Goal: Transaction & Acquisition: Purchase product/service

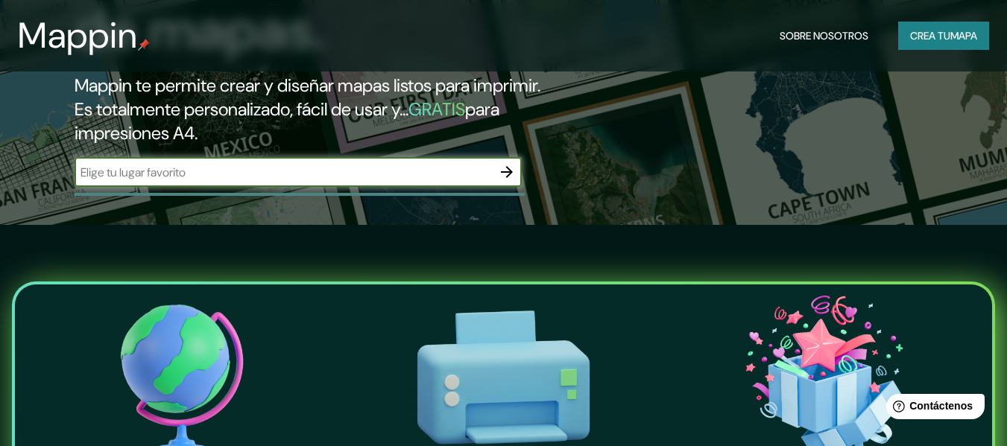
scroll to position [149, 0]
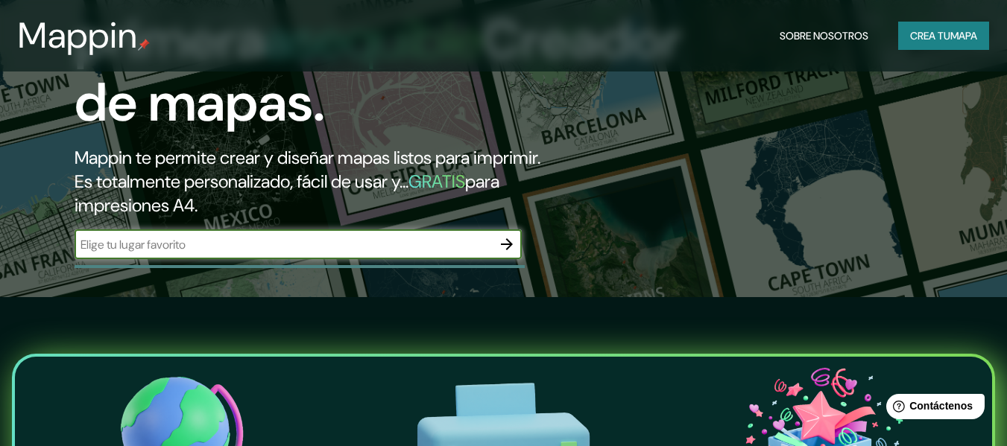
click at [252, 243] on input "text" at bounding box center [283, 244] width 417 height 17
type input "[GEOGRAPHIC_DATA]"
click at [513, 243] on icon "button" at bounding box center [507, 244] width 18 height 18
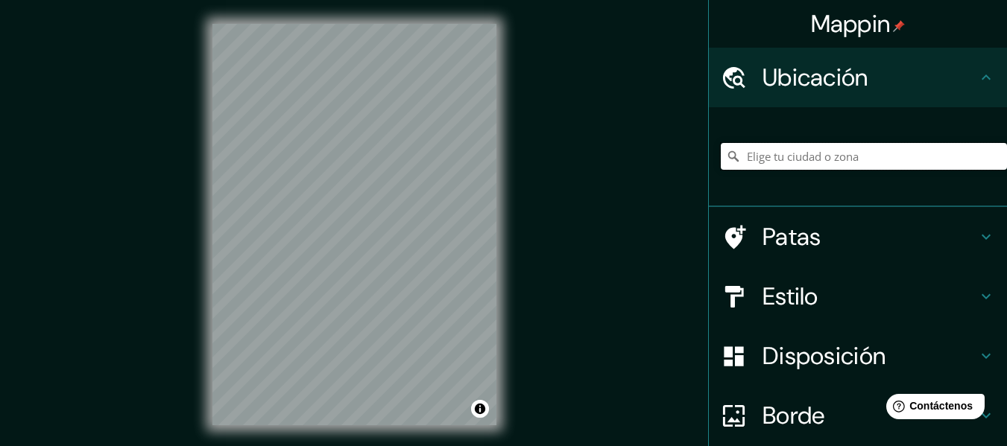
click at [886, 154] on input "Elige tu ciudad o zona" at bounding box center [864, 156] width 286 height 27
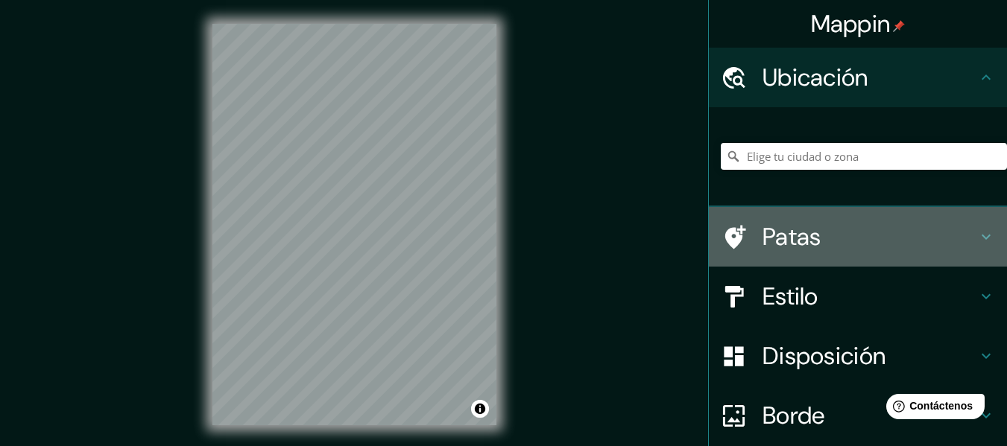
click at [867, 228] on h4 "Patas" at bounding box center [869, 237] width 215 height 30
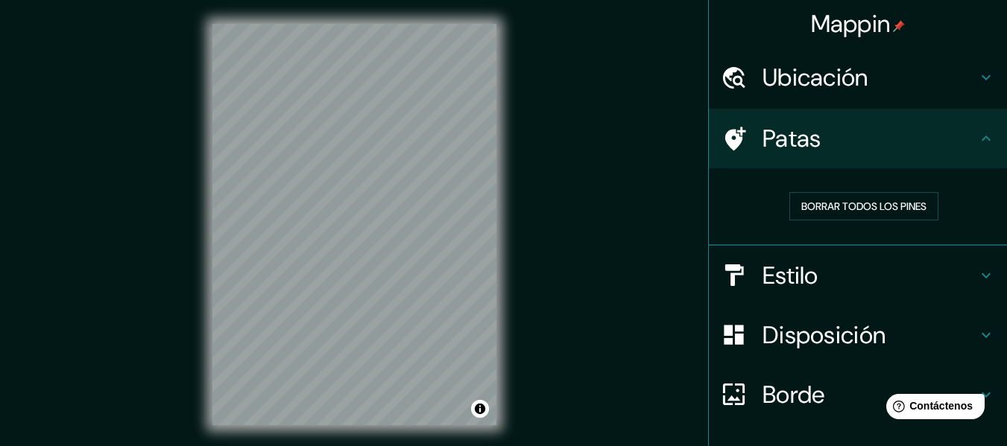
click at [970, 127] on div "Patas" at bounding box center [858, 139] width 298 height 60
click at [964, 143] on h4 "Patas" at bounding box center [869, 139] width 215 height 30
click at [981, 127] on div "Patas" at bounding box center [858, 139] width 298 height 60
click at [977, 270] on icon at bounding box center [986, 276] width 18 height 18
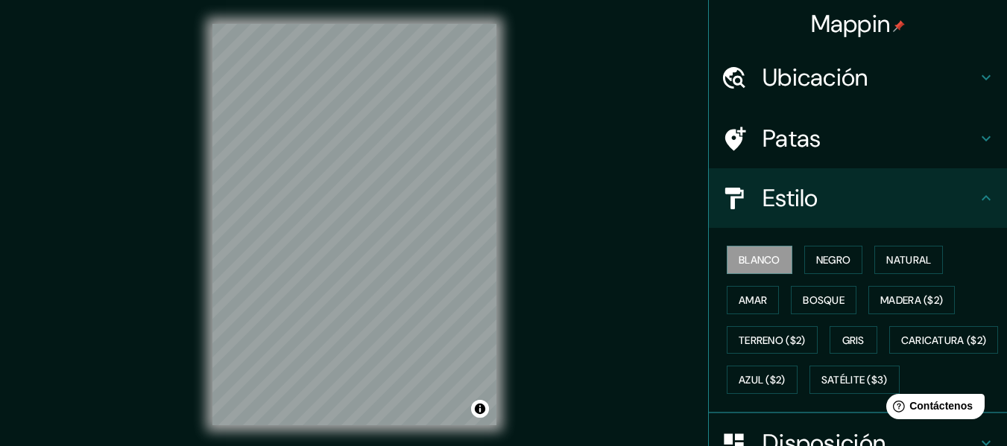
click at [980, 200] on icon at bounding box center [986, 198] width 18 height 18
click at [952, 52] on div "Ubicación" at bounding box center [858, 78] width 298 height 60
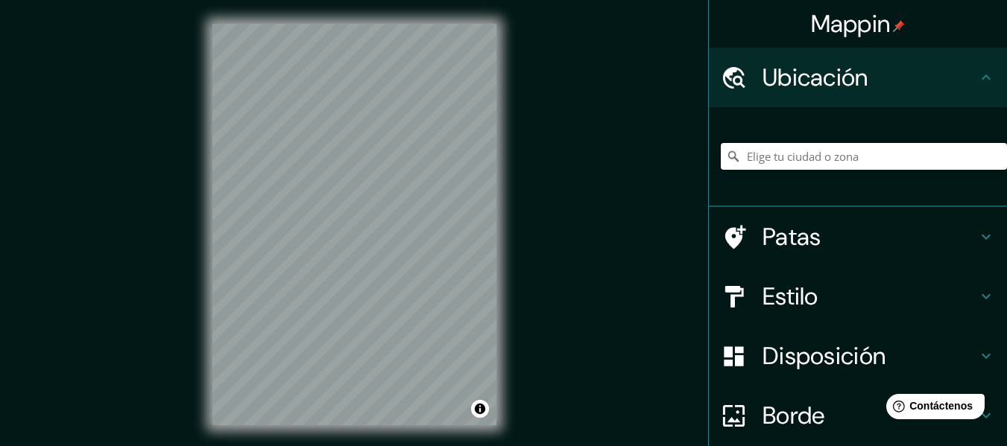
click at [832, 146] on input "Elige tu ciudad o zona" at bounding box center [864, 156] width 286 height 27
click at [814, 151] on input "Elige tu ciudad o zona" at bounding box center [864, 156] width 286 height 27
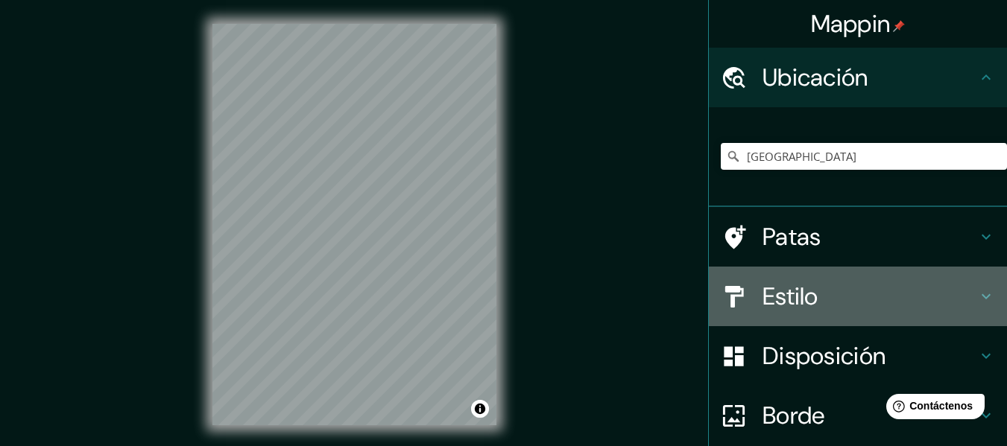
click at [869, 284] on h4 "Estilo" at bounding box center [869, 297] width 215 height 30
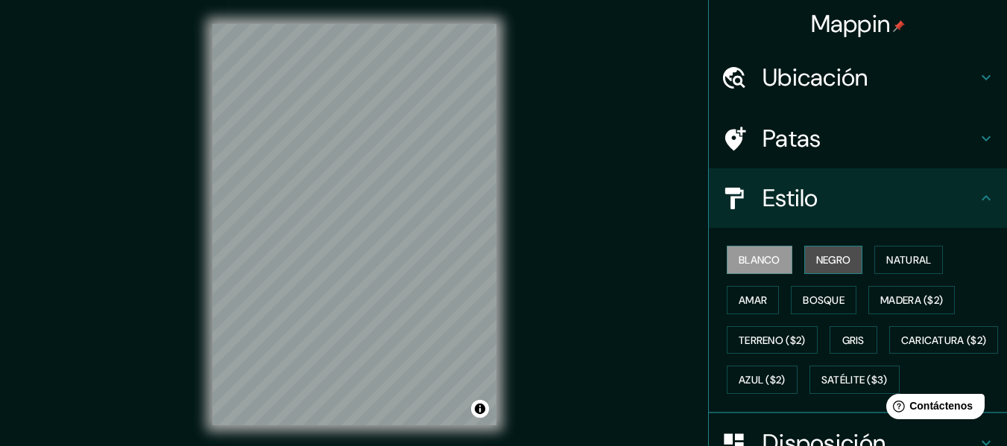
click at [851, 259] on button "Negro" at bounding box center [833, 260] width 59 height 28
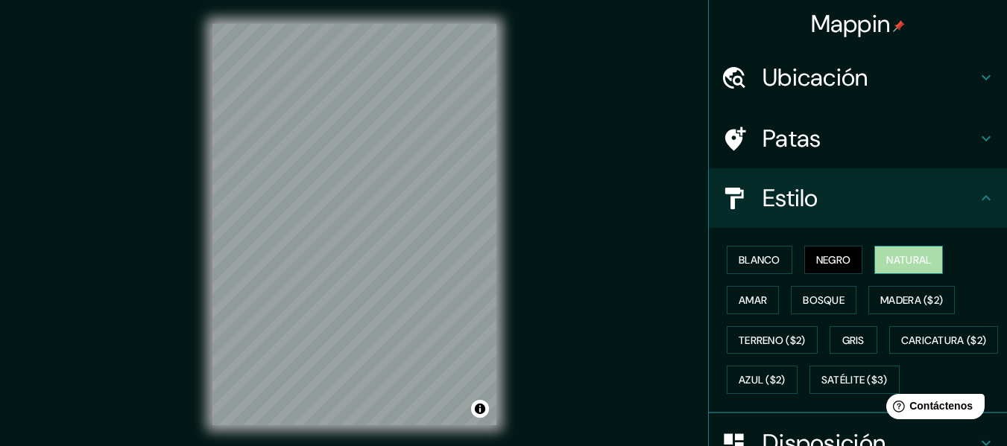
click at [891, 263] on font "Natural" at bounding box center [908, 259] width 45 height 13
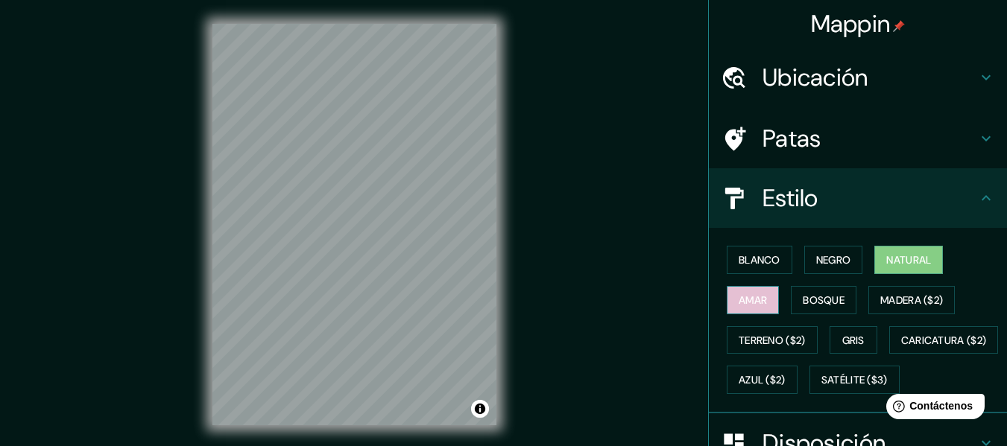
click at [742, 302] on font "Amar" at bounding box center [753, 300] width 28 height 13
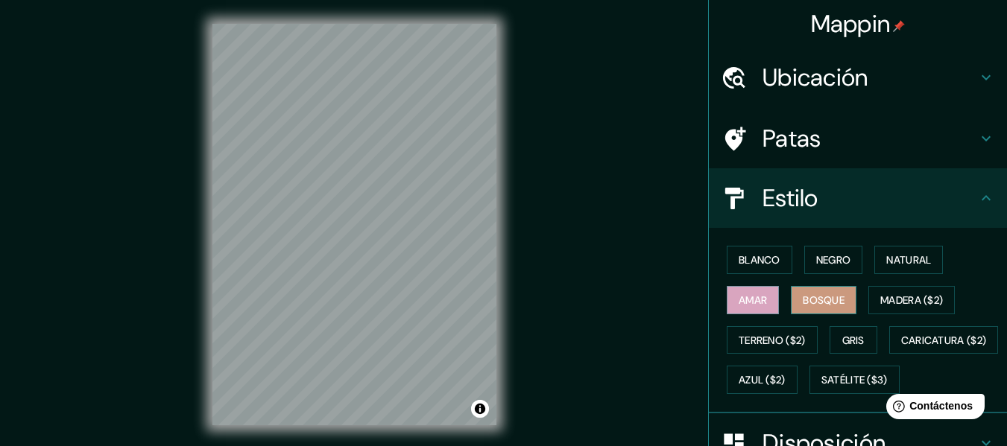
drag, startPoint x: 855, startPoint y: 289, endPoint x: 834, endPoint y: 298, distance: 22.7
click at [853, 289] on div "Blanco Negro Natural Amar Bosque Madera ($2) Terreno ($2) Gris Caricatura ($2) …" at bounding box center [864, 320] width 286 height 160
click at [825, 301] on font "Bosque" at bounding box center [824, 300] width 42 height 13
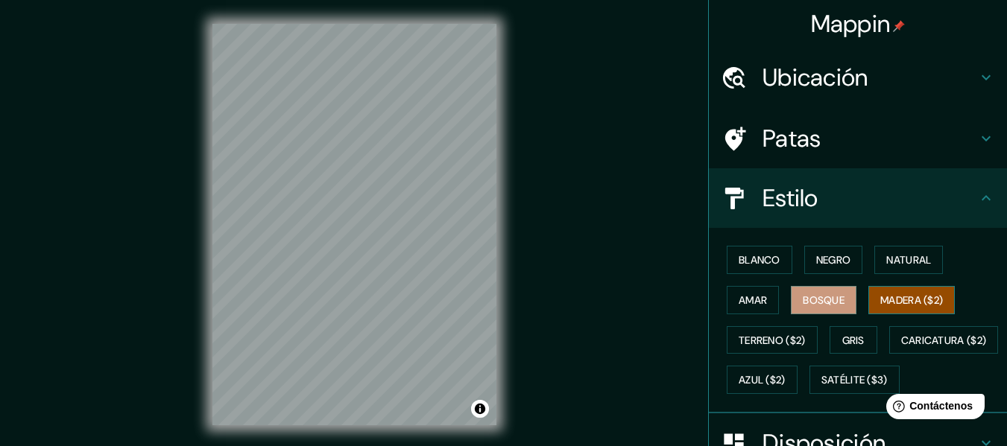
click at [880, 295] on font "Madera ($2)" at bounding box center [911, 300] width 63 height 13
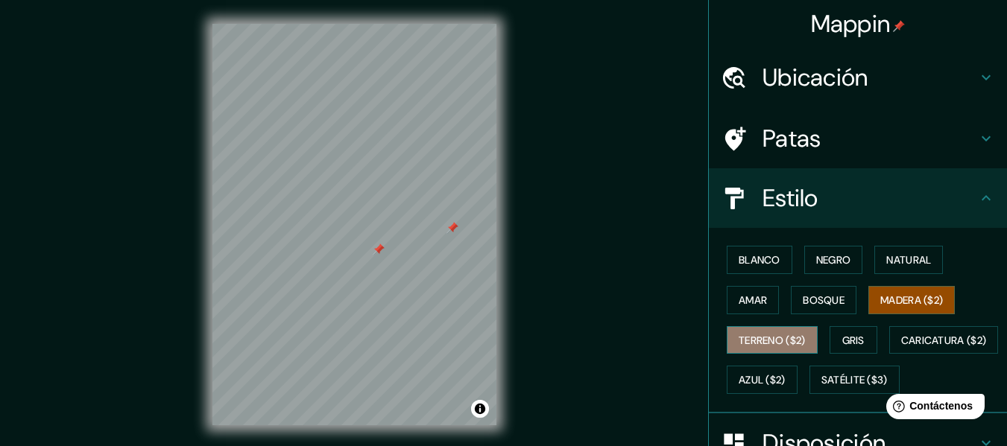
click at [794, 332] on font "Terreno ($2)" at bounding box center [772, 340] width 67 height 19
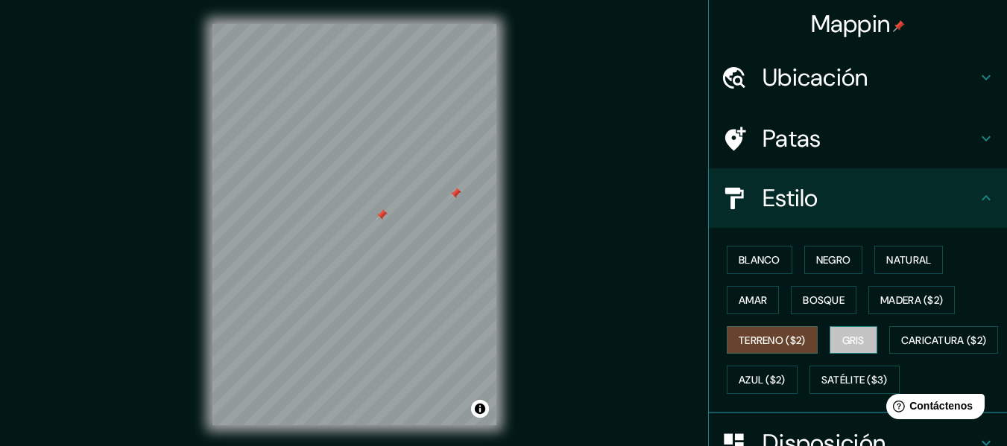
click at [855, 339] on font "Gris" at bounding box center [853, 340] width 22 height 13
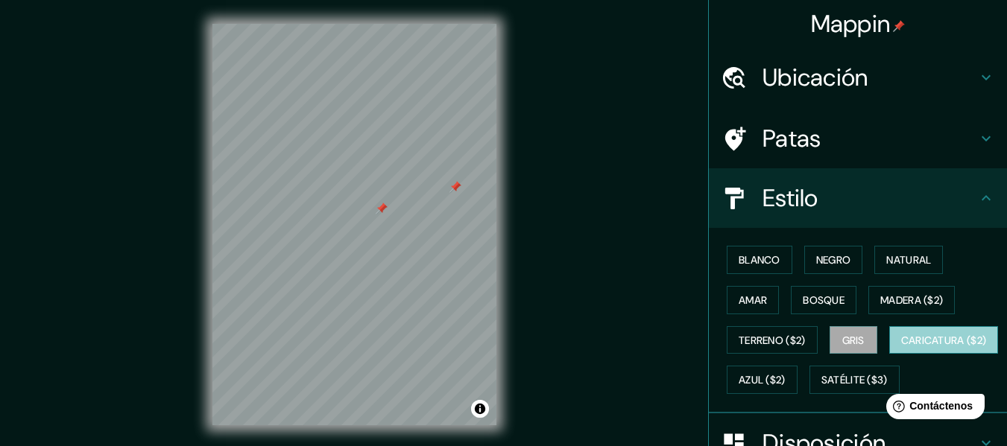
click at [901, 347] on font "Caricatura ($2)" at bounding box center [944, 340] width 86 height 13
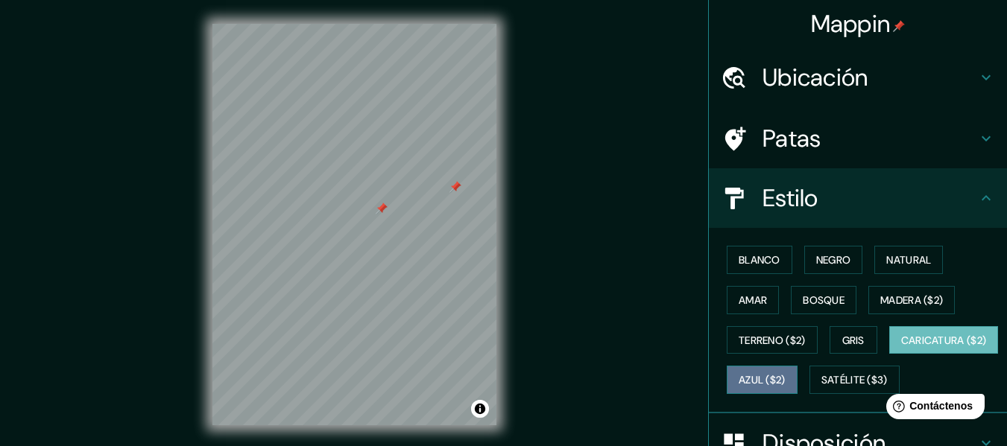
click at [785, 380] on font "Azul ($2)" at bounding box center [762, 380] width 47 height 13
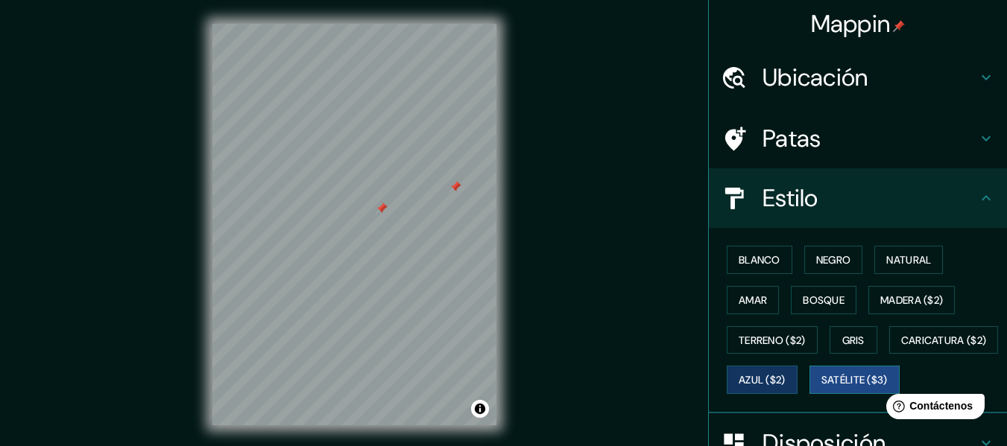
click at [821, 388] on font "Satélite ($3)" at bounding box center [854, 380] width 66 height 13
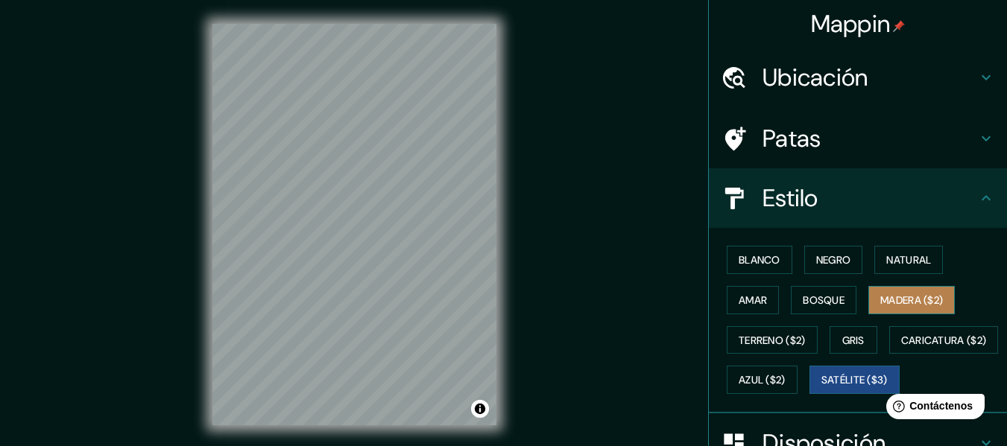
click at [890, 297] on font "Madera ($2)" at bounding box center [911, 300] width 63 height 13
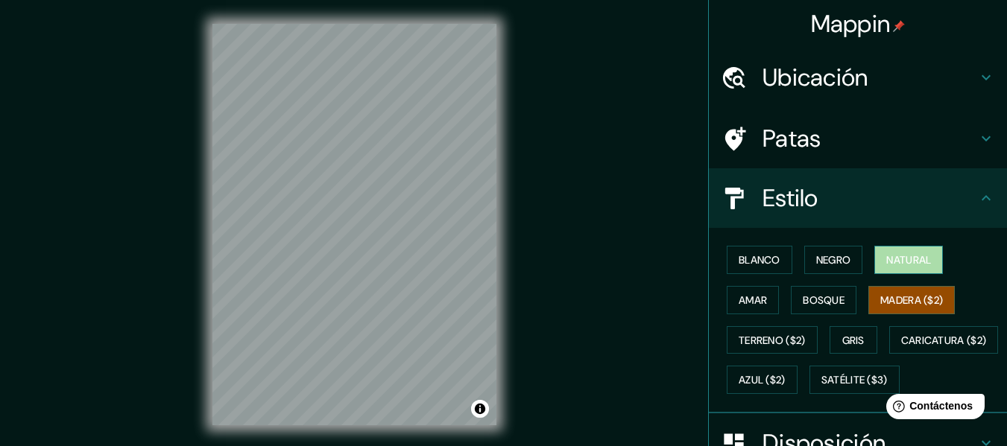
click at [895, 256] on font "Natural" at bounding box center [908, 259] width 45 height 13
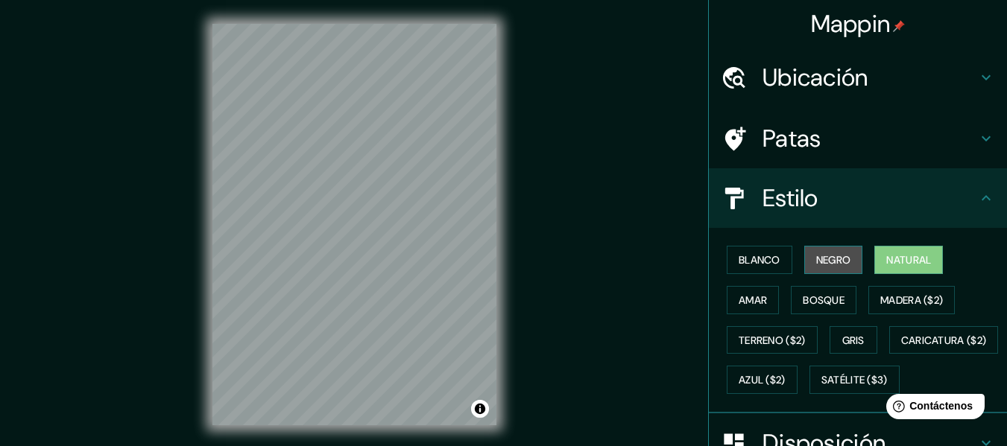
click at [823, 250] on button "Negro" at bounding box center [833, 260] width 59 height 28
click at [886, 261] on font "Natural" at bounding box center [908, 259] width 45 height 13
click at [973, 128] on div "Patas" at bounding box center [858, 139] width 298 height 60
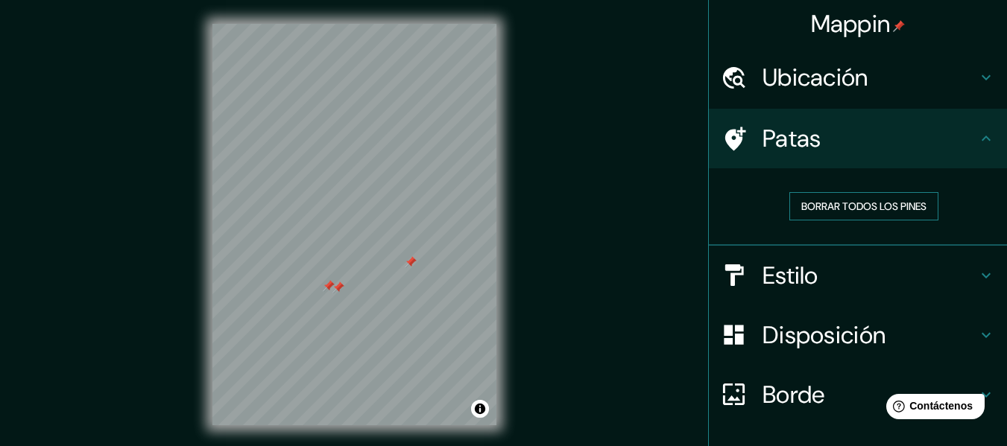
click at [898, 209] on font "Borrar todos los pines" at bounding box center [863, 206] width 125 height 13
click at [728, 148] on icon at bounding box center [734, 139] width 26 height 26
click at [721, 127] on icon at bounding box center [734, 139] width 26 height 26
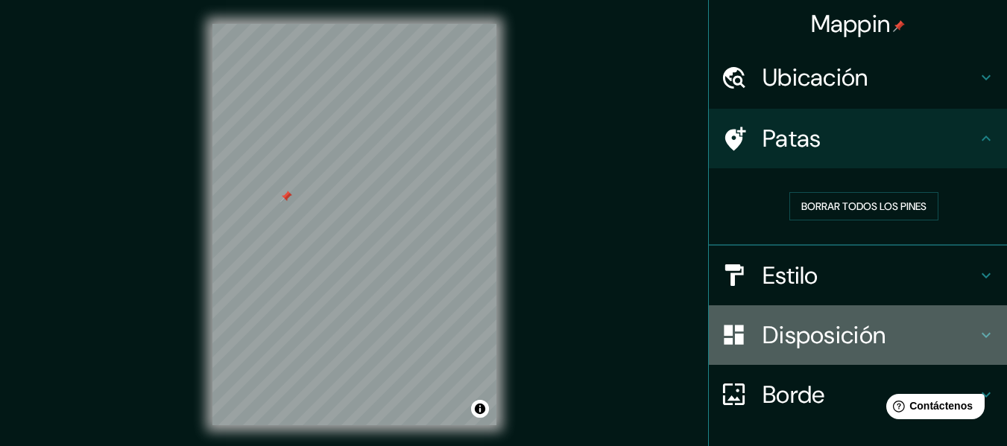
click at [835, 326] on font "Disposición" at bounding box center [823, 335] width 123 height 31
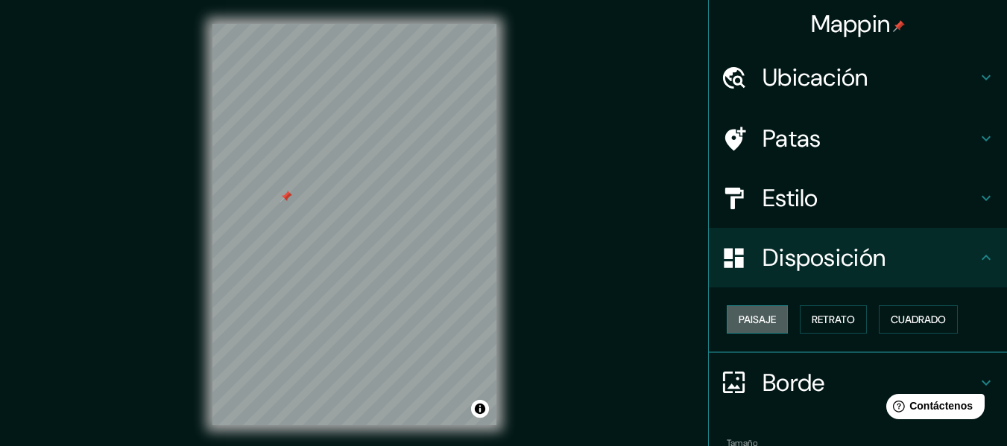
click at [739, 324] on font "Paisaje" at bounding box center [757, 319] width 37 height 13
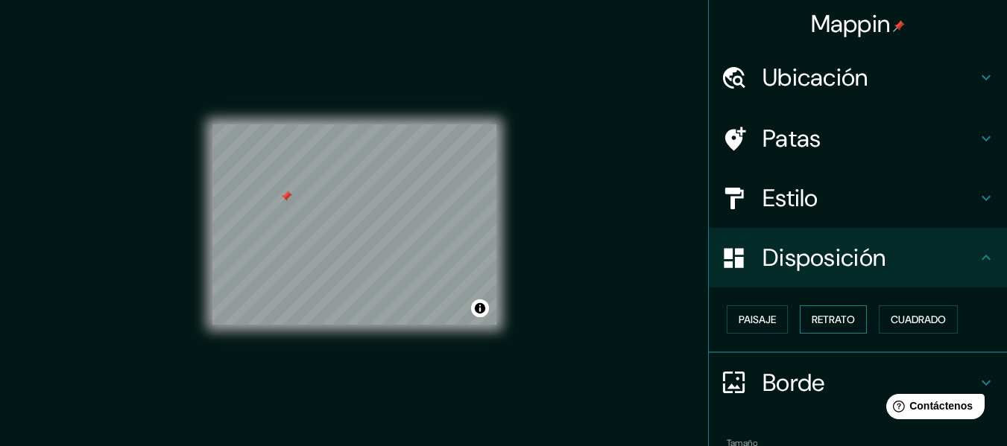
click at [818, 320] on font "Retrato" at bounding box center [833, 319] width 43 height 13
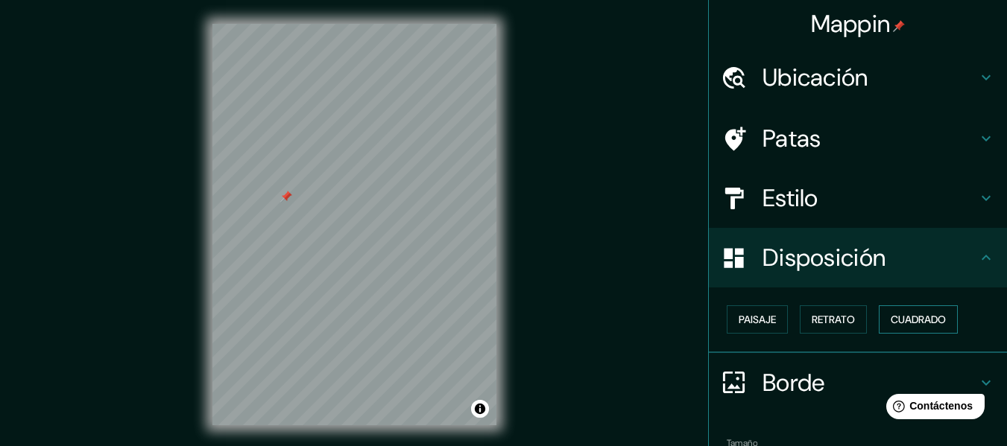
click at [882, 319] on button "Cuadrado" at bounding box center [918, 320] width 79 height 28
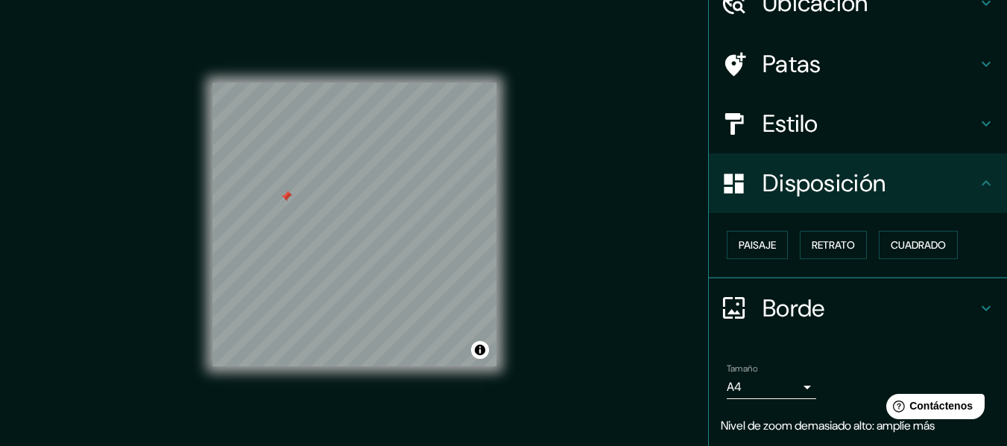
scroll to position [121, 0]
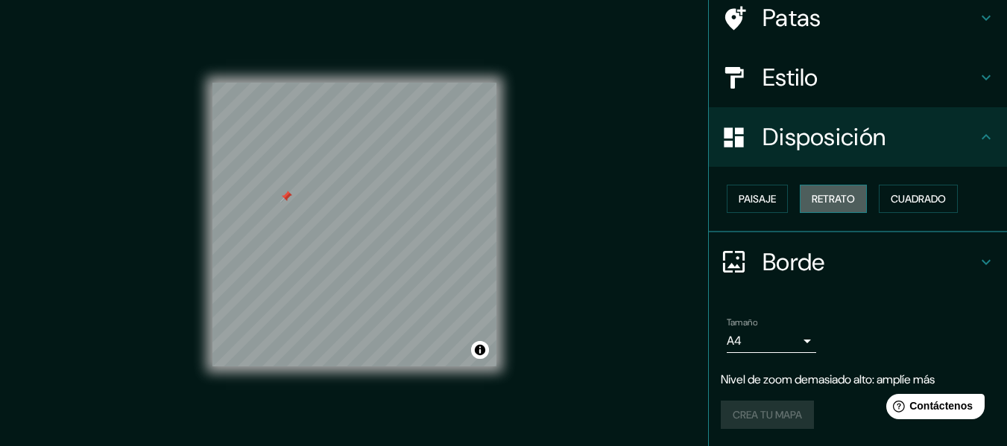
click at [812, 205] on font "Retrato" at bounding box center [833, 198] width 43 height 13
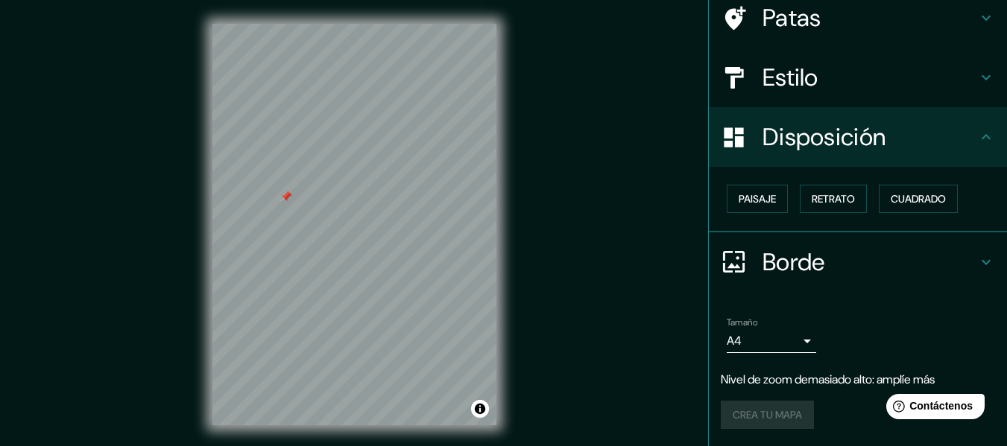
click at [852, 9] on h4 "Patas" at bounding box center [869, 18] width 215 height 30
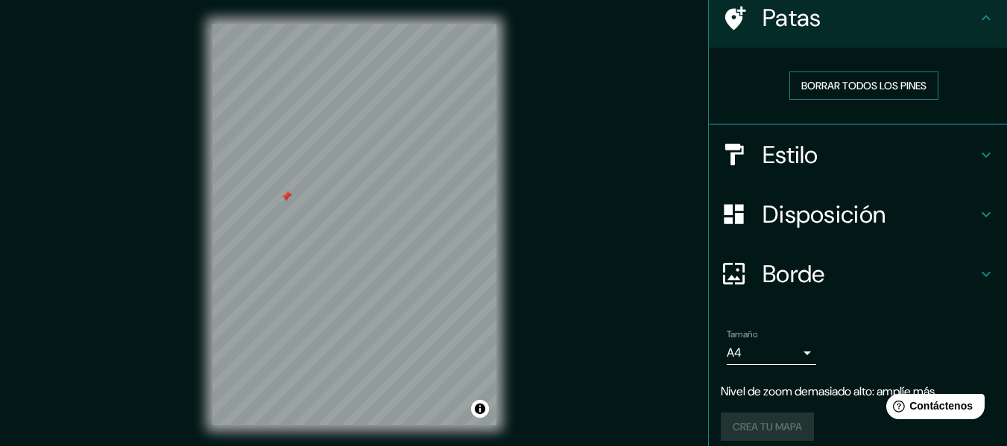
click at [854, 79] on font "Borrar todos los pines" at bounding box center [863, 85] width 125 height 13
click at [746, 25] on div at bounding box center [742, 18] width 42 height 26
click at [824, 159] on h4 "Estilo" at bounding box center [869, 155] width 215 height 30
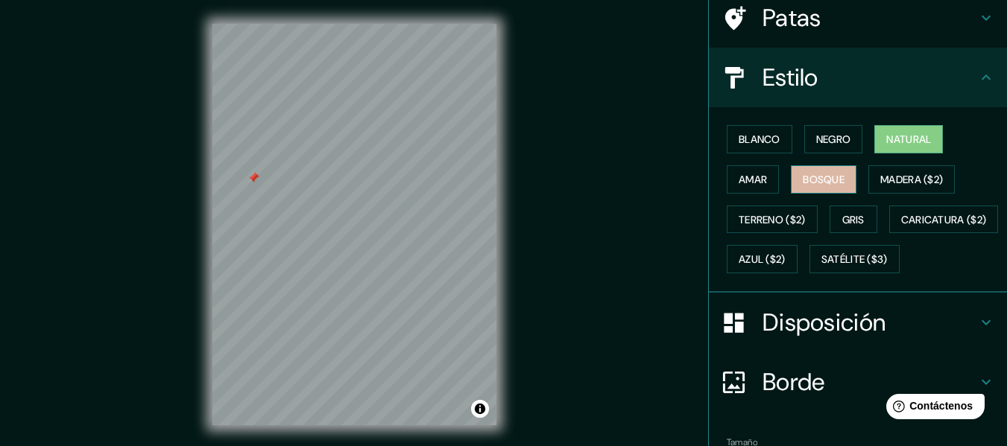
click at [816, 177] on font "Bosque" at bounding box center [824, 179] width 42 height 13
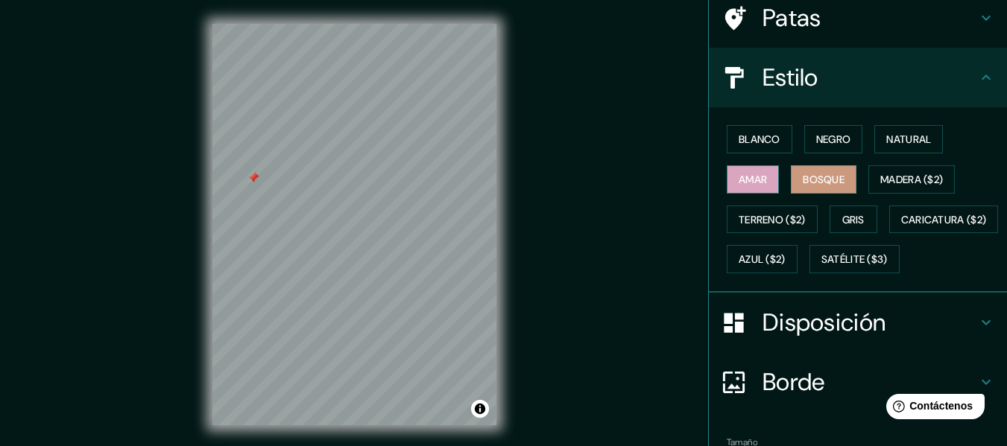
click at [739, 177] on font "Amar" at bounding box center [753, 179] width 28 height 13
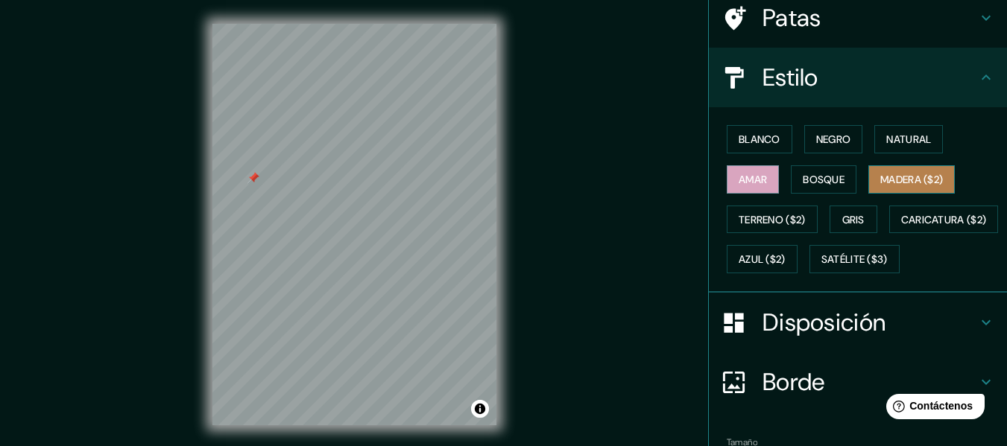
click at [909, 180] on font "Madera ($2)" at bounding box center [911, 179] width 63 height 13
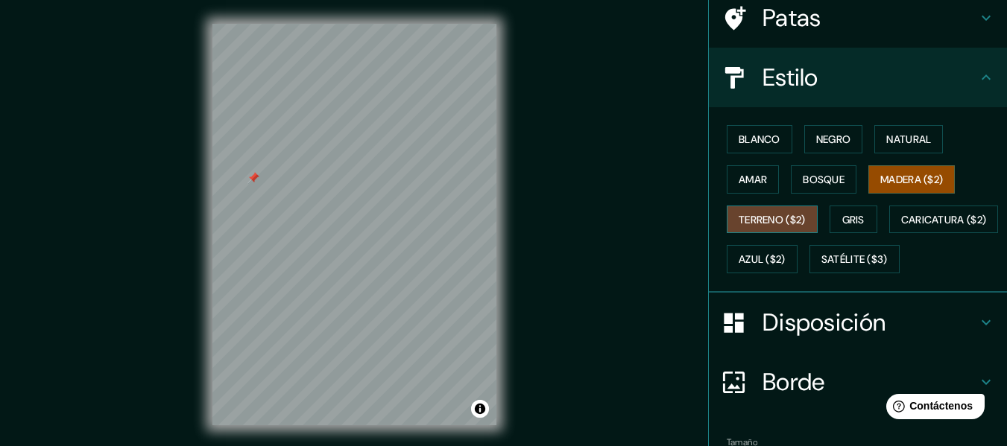
click at [775, 215] on font "Terreno ($2)" at bounding box center [772, 219] width 67 height 13
click at [842, 215] on font "Gris" at bounding box center [853, 219] width 22 height 13
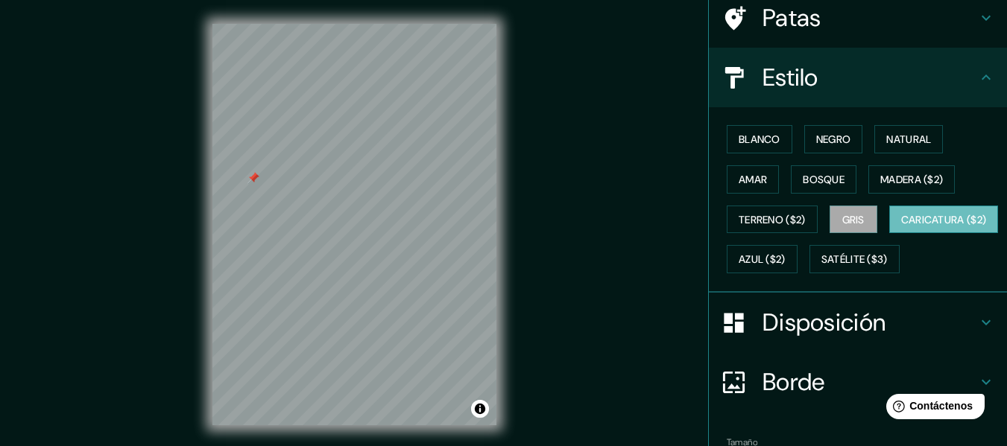
click at [901, 230] on font "Caricatura ($2)" at bounding box center [944, 219] width 86 height 19
click at [785, 256] on font "Azul ($2)" at bounding box center [762, 259] width 47 height 13
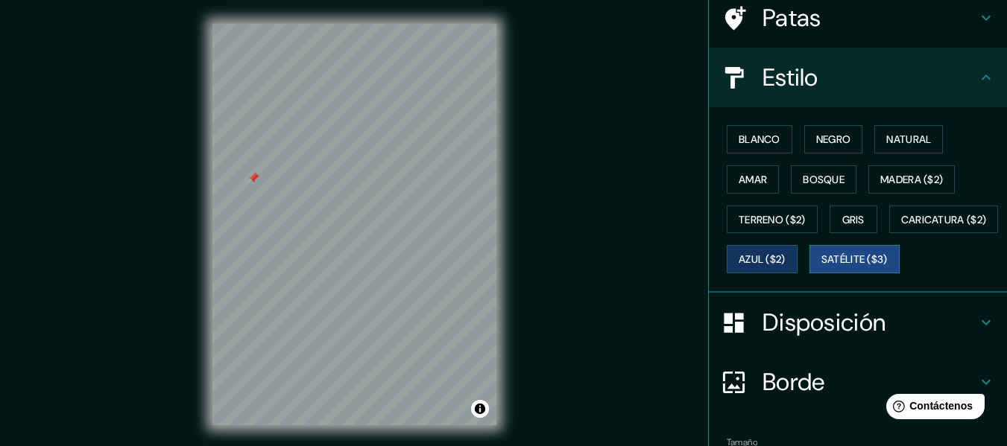
click at [821, 267] on font "Satélite ($3)" at bounding box center [854, 259] width 66 height 13
click at [751, 134] on font "Blanco" at bounding box center [760, 139] width 42 height 13
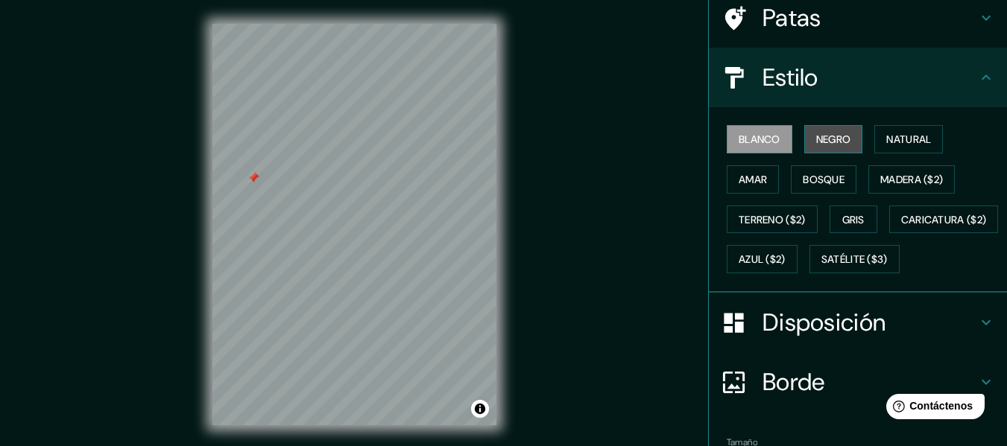
click at [831, 136] on font "Negro" at bounding box center [833, 139] width 35 height 13
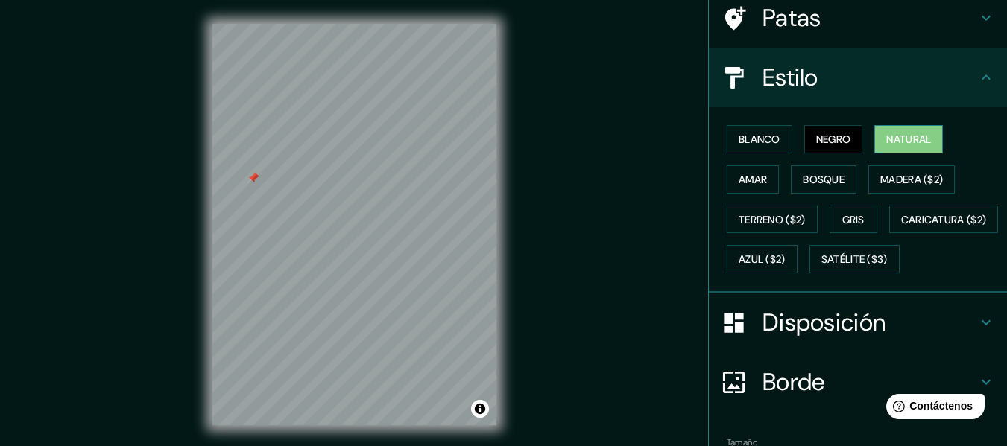
click at [888, 136] on font "Natural" at bounding box center [908, 139] width 45 height 13
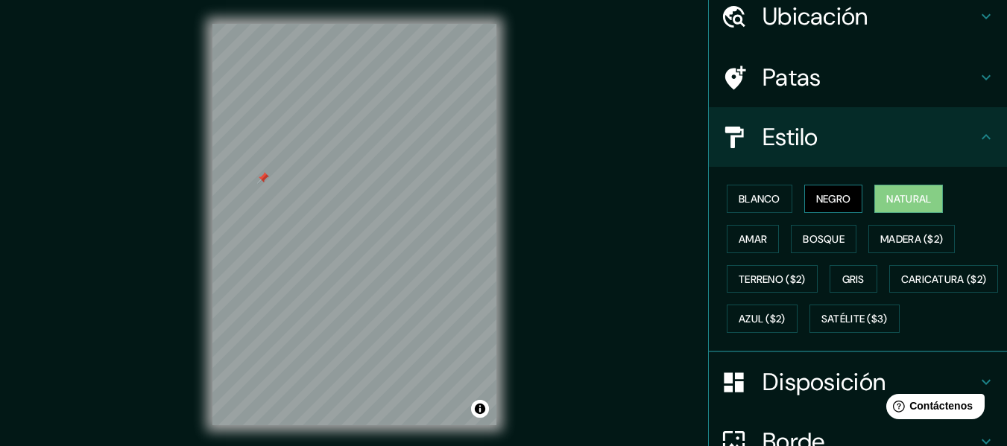
scroll to position [0, 0]
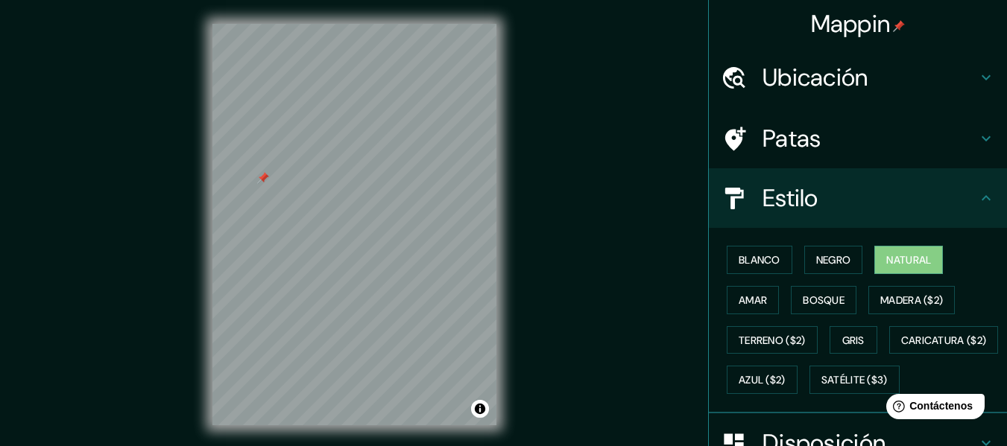
click at [857, 72] on font "Ubicación" at bounding box center [815, 77] width 106 height 31
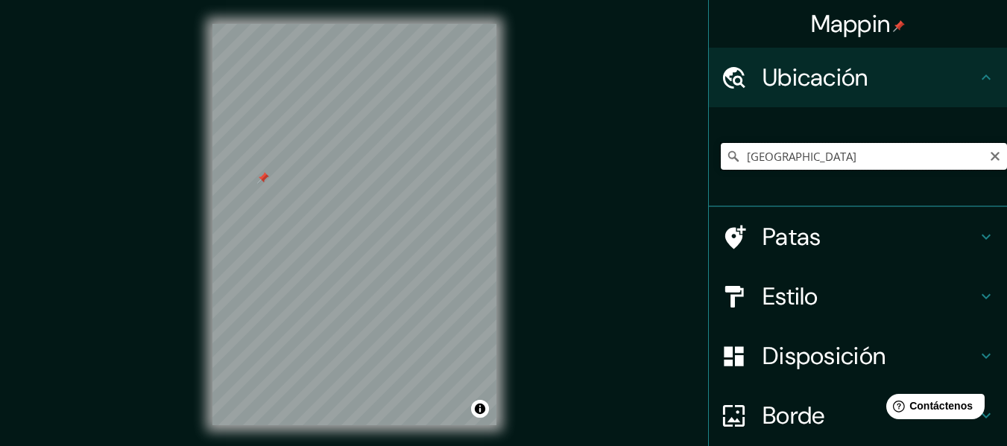
click at [809, 152] on input "[GEOGRAPHIC_DATA]" at bounding box center [864, 156] width 286 height 27
click at [809, 151] on input "[GEOGRAPHIC_DATA]" at bounding box center [864, 156] width 286 height 27
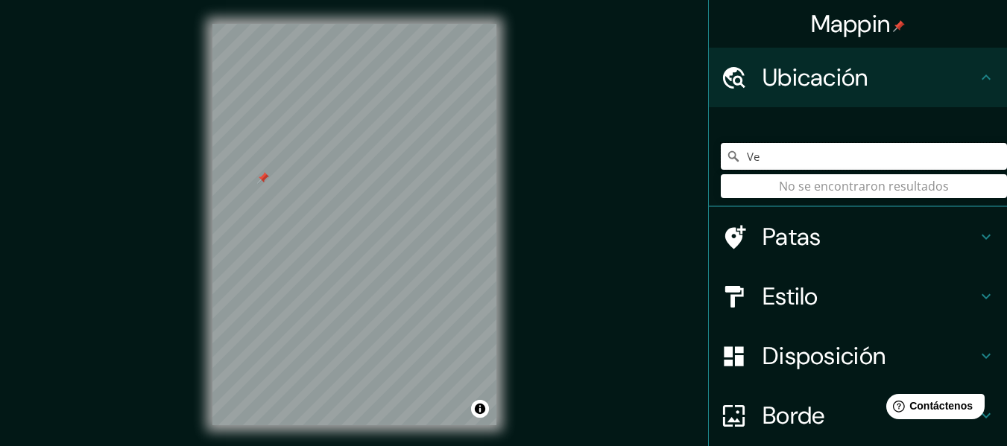
type input "V"
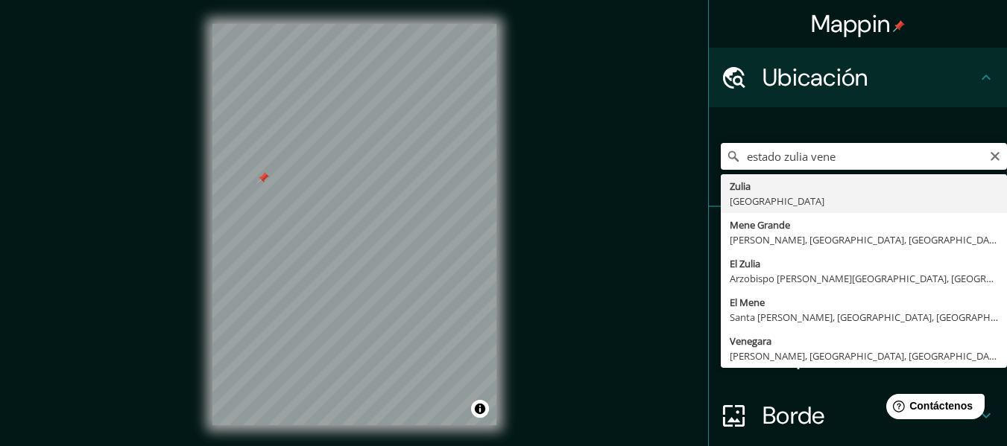
type input "Zulia, [GEOGRAPHIC_DATA]"
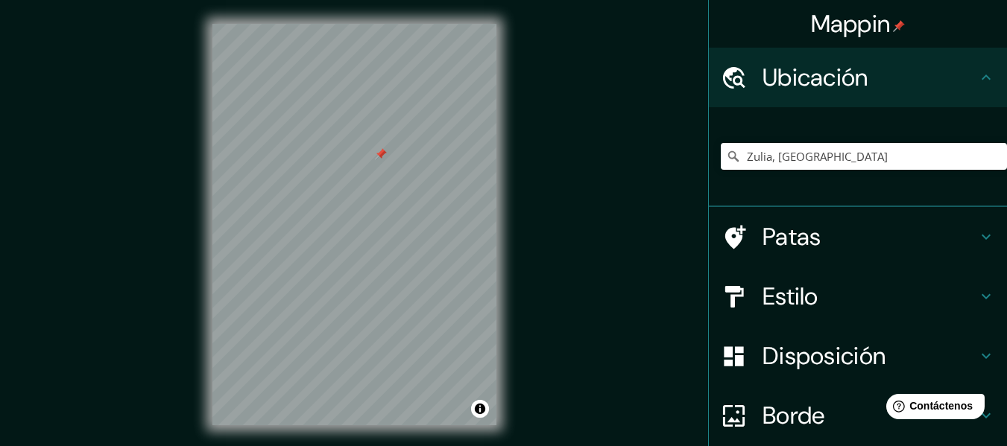
click at [776, 238] on font "Patas" at bounding box center [791, 236] width 59 height 31
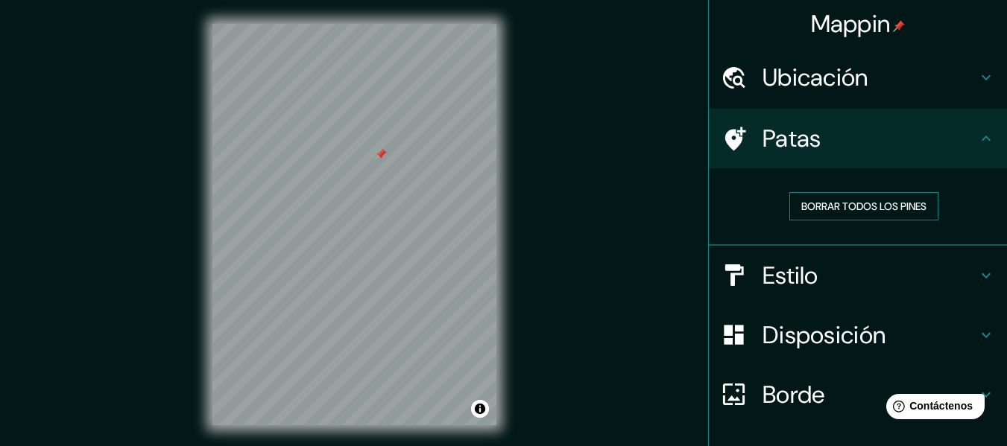
click at [853, 209] on font "Borrar todos los pines" at bounding box center [863, 206] width 125 height 13
click at [874, 274] on h4 "Estilo" at bounding box center [869, 276] width 215 height 30
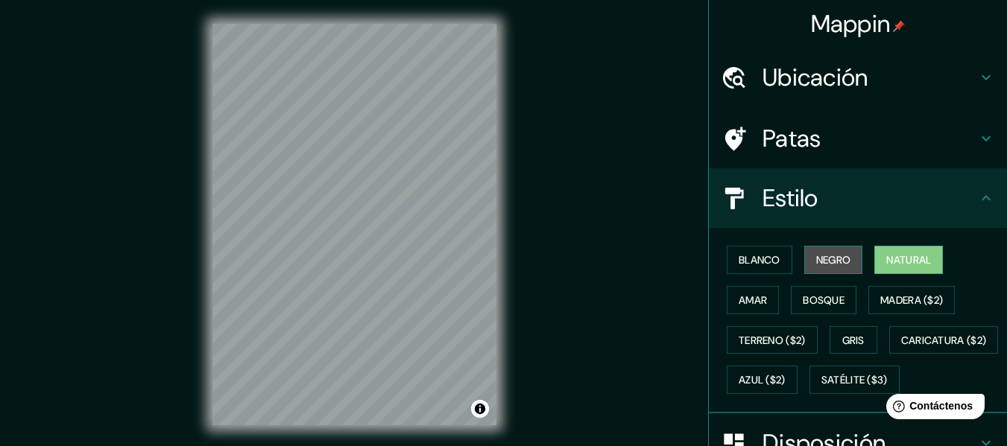
click at [828, 256] on font "Negro" at bounding box center [833, 259] width 35 height 13
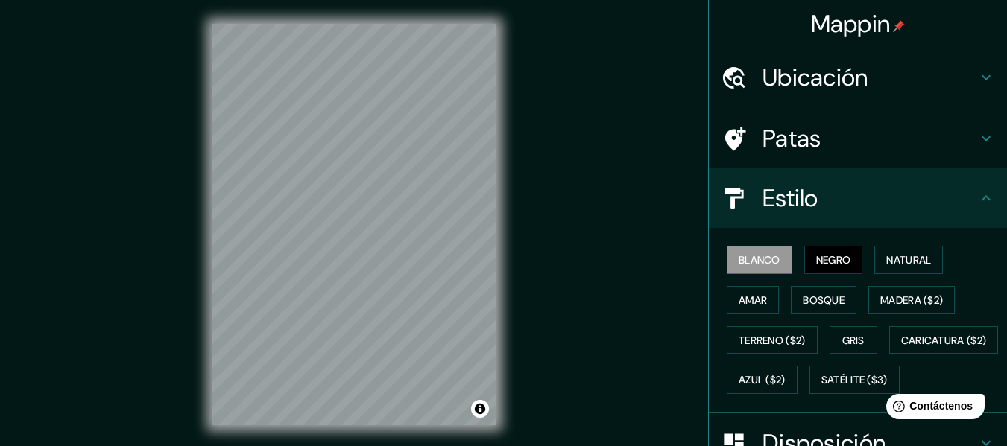
click at [771, 267] on button "Blanco" at bounding box center [760, 260] width 66 height 28
click at [752, 288] on button "Amar" at bounding box center [753, 300] width 52 height 28
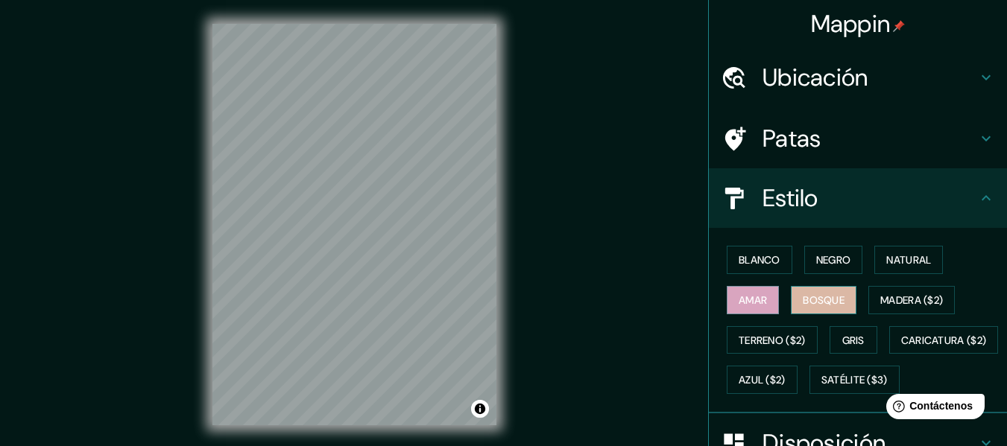
click at [803, 292] on font "Bosque" at bounding box center [824, 300] width 42 height 19
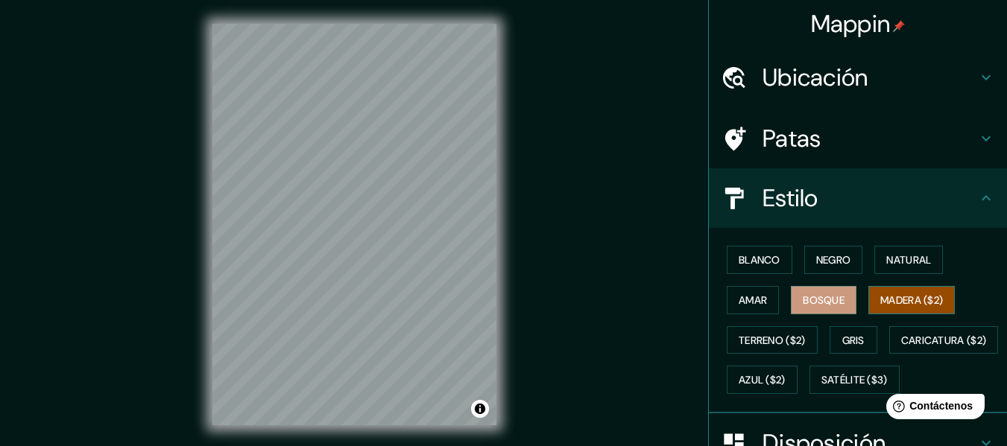
click at [887, 299] on font "Madera ($2)" at bounding box center [911, 300] width 63 height 13
click at [861, 336] on button "Gris" at bounding box center [853, 340] width 48 height 28
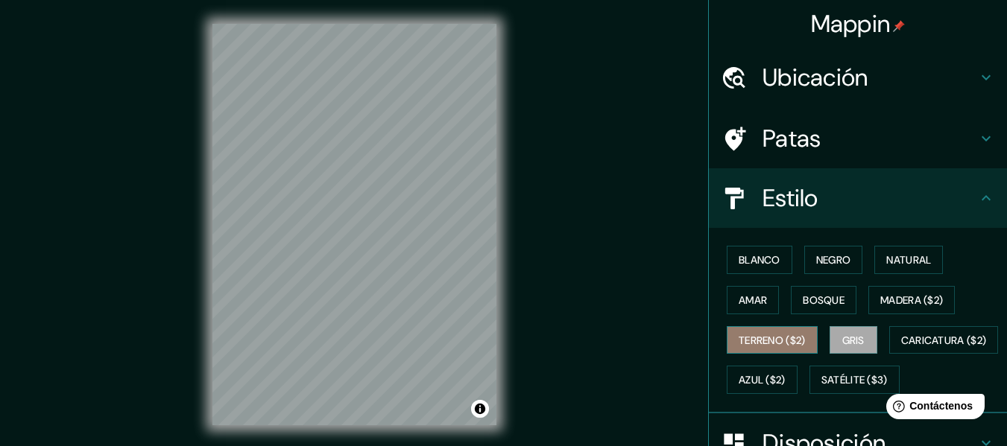
click at [780, 328] on button "Terreno ($2)" at bounding box center [772, 340] width 91 height 28
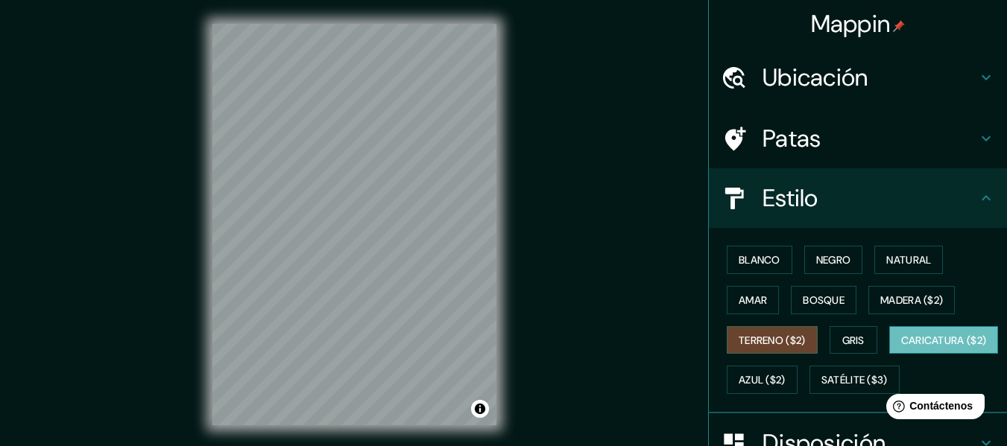
click at [889, 355] on button "Caricatura ($2)" at bounding box center [944, 340] width 110 height 28
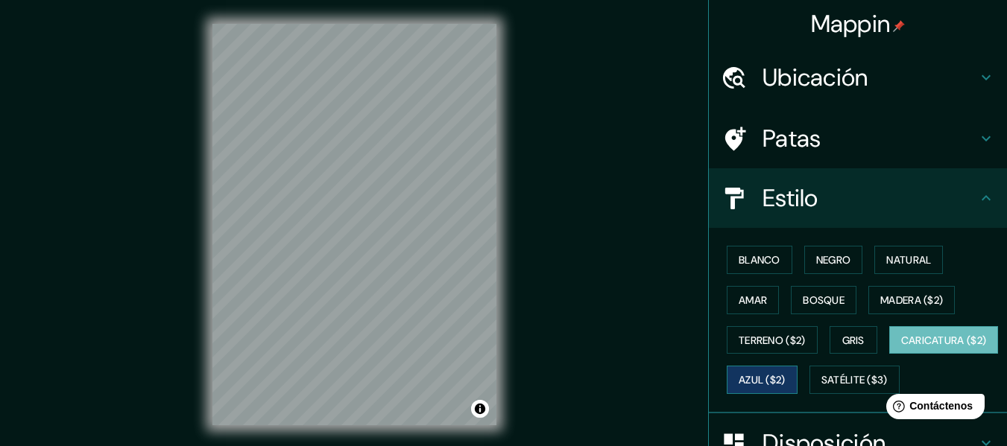
click at [785, 373] on font "Azul ($2)" at bounding box center [762, 379] width 47 height 19
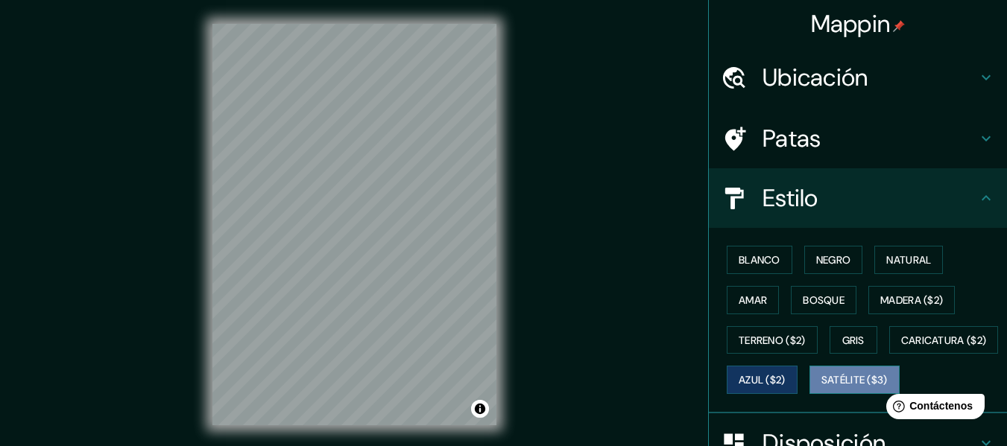
click at [821, 390] on font "Satélite ($3)" at bounding box center [854, 379] width 66 height 19
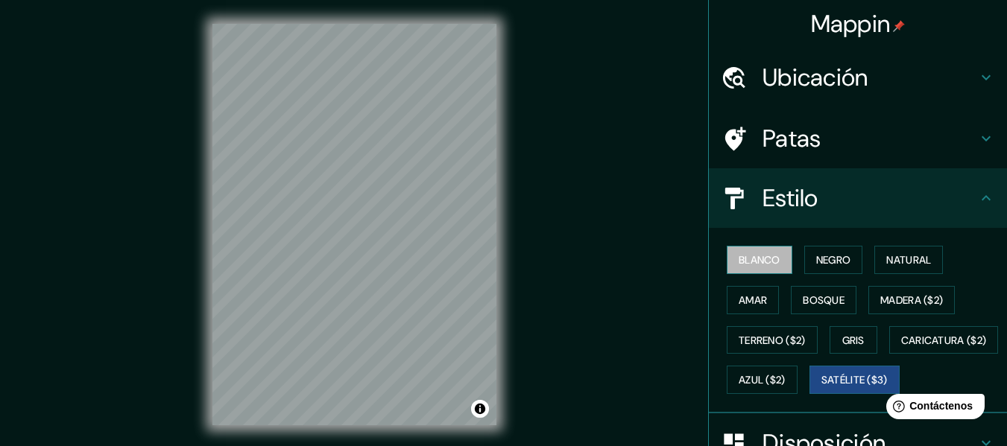
click at [768, 258] on font "Blanco" at bounding box center [760, 259] width 42 height 13
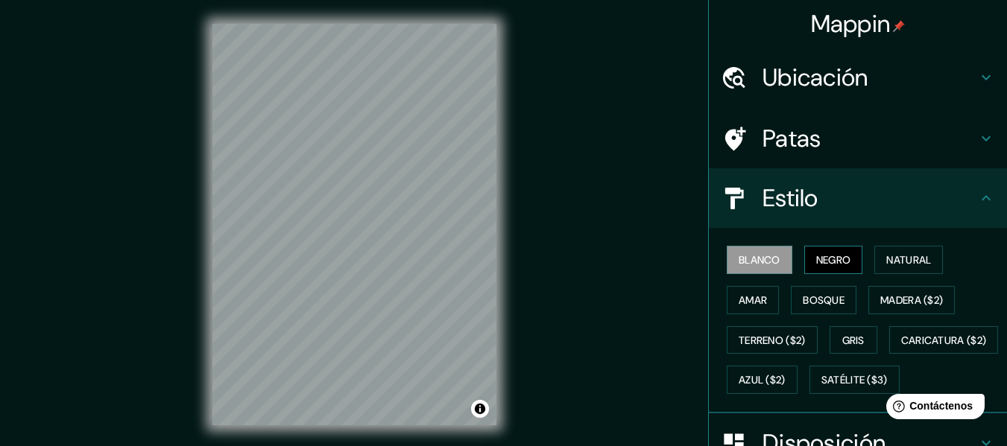
click at [826, 255] on font "Negro" at bounding box center [833, 259] width 35 height 13
click at [905, 252] on font "Natural" at bounding box center [908, 259] width 45 height 19
click at [842, 254] on font "Negro" at bounding box center [833, 259] width 35 height 13
click at [889, 257] on font "Natural" at bounding box center [908, 259] width 45 height 13
click at [804, 264] on button "Negro" at bounding box center [833, 260] width 59 height 28
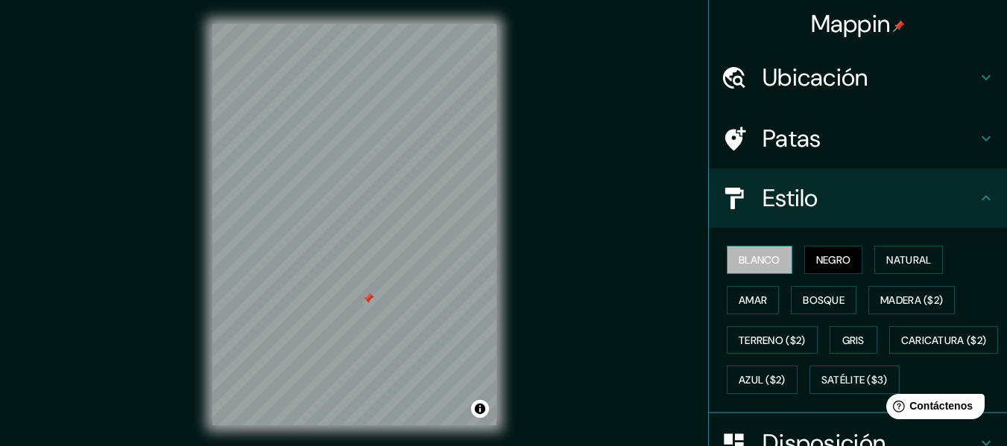
click at [764, 263] on font "Blanco" at bounding box center [760, 259] width 42 height 13
click at [756, 282] on div "Blanco Negro Natural Amar Bosque Madera ($2) Terreno ($2) Gris Caricatura ($2) …" at bounding box center [864, 320] width 286 height 160
click at [751, 297] on font "Amar" at bounding box center [753, 300] width 28 height 13
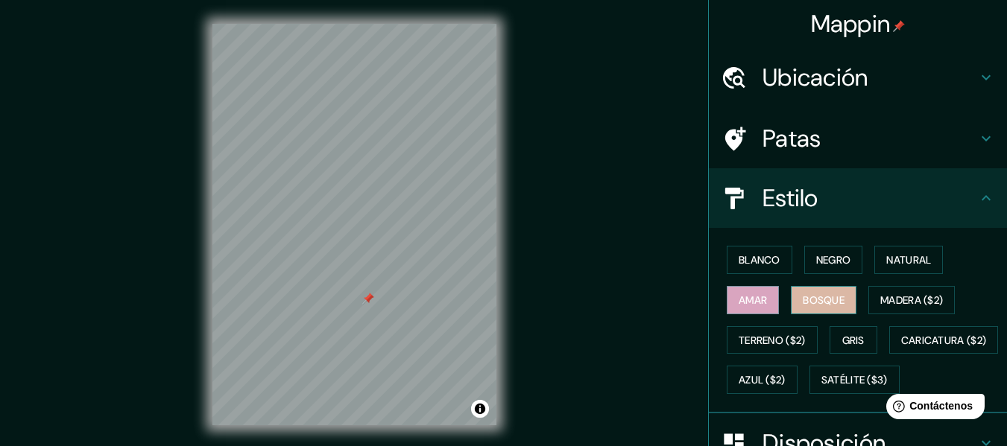
click at [791, 300] on button "Bosque" at bounding box center [824, 300] width 66 height 28
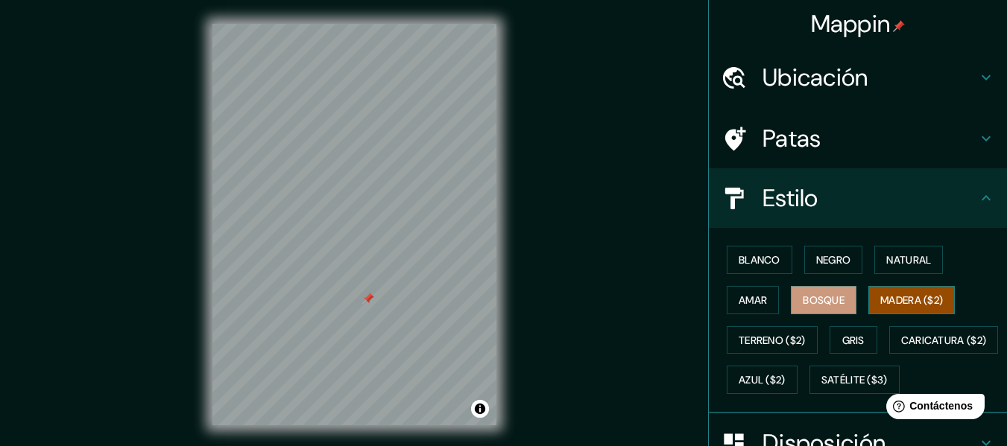
click at [868, 303] on button "Madera ($2)" at bounding box center [911, 300] width 86 height 28
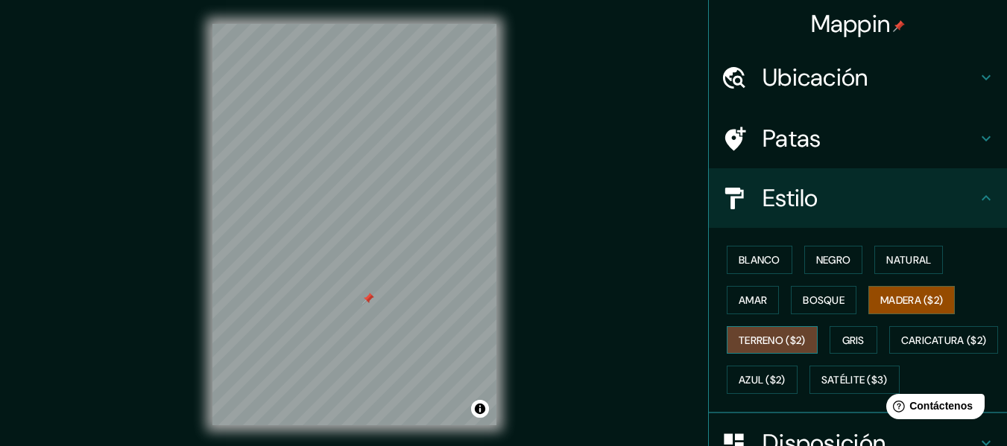
click at [759, 332] on font "Terreno ($2)" at bounding box center [772, 340] width 67 height 19
click at [865, 329] on button "Gris" at bounding box center [853, 340] width 48 height 28
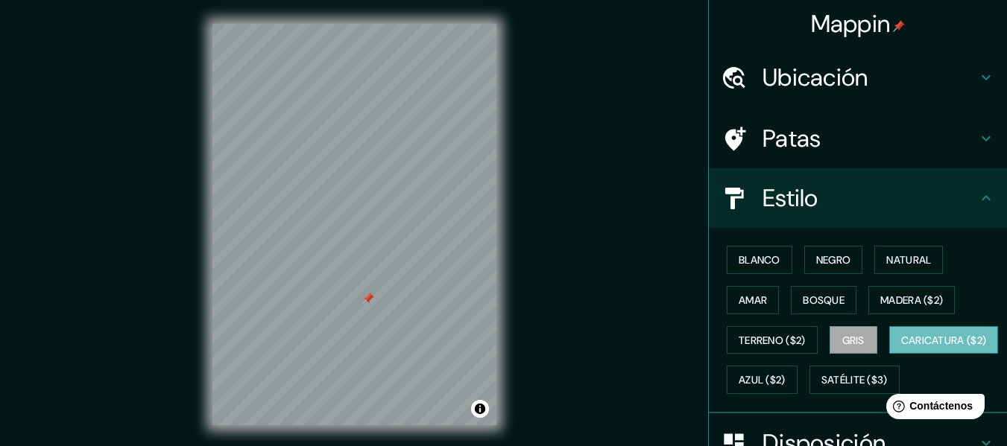
drag, startPoint x: 785, startPoint y: 377, endPoint x: 800, endPoint y: 370, distance: 16.0
click at [901, 347] on font "Caricatura ($2)" at bounding box center [944, 340] width 86 height 13
click at [861, 365] on div "Blanco Negro Natural Amar Bosque Madera ($2) Terreno ($2) Gris Caricatura ($2) …" at bounding box center [864, 320] width 286 height 160
click at [864, 395] on div "Blanco Negro Natural Amar Bosque Madera ($2) Terreno ($2) Gris Caricatura ($2) …" at bounding box center [864, 320] width 286 height 160
click at [785, 379] on font "Azul ($2)" at bounding box center [762, 380] width 47 height 13
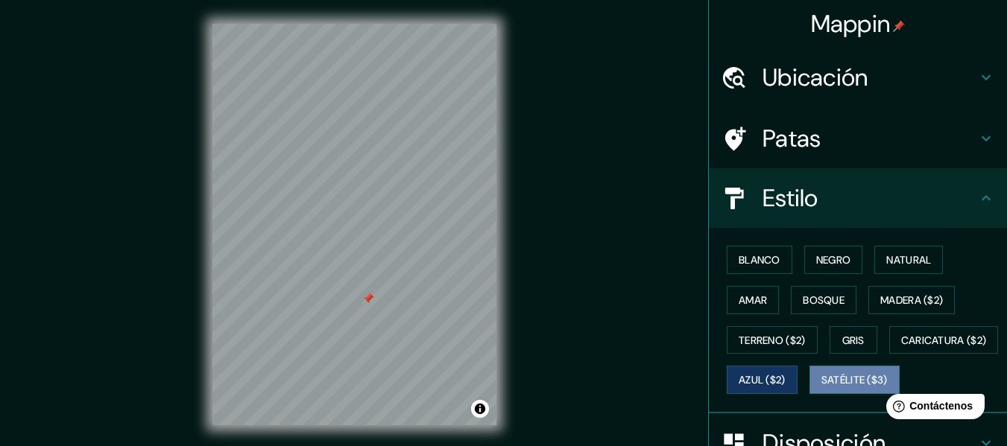
click at [821, 388] on font "Satélite ($3)" at bounding box center [854, 380] width 66 height 13
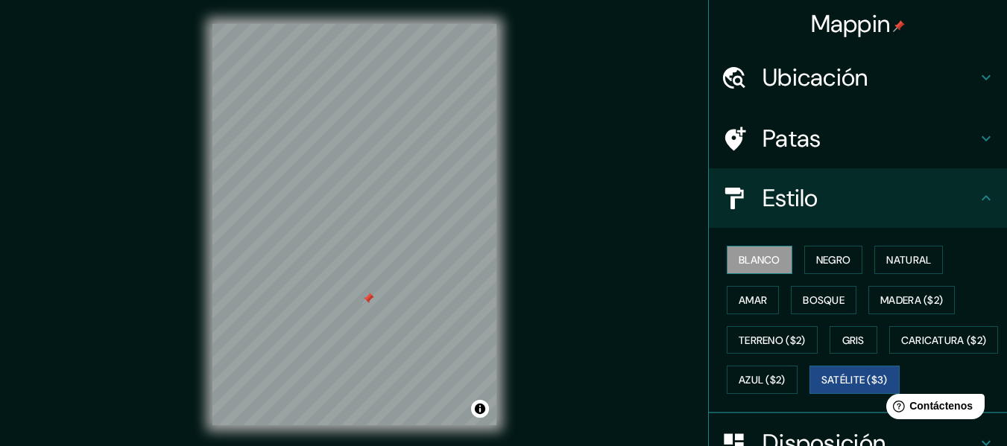
click at [774, 259] on button "Blanco" at bounding box center [760, 260] width 66 height 28
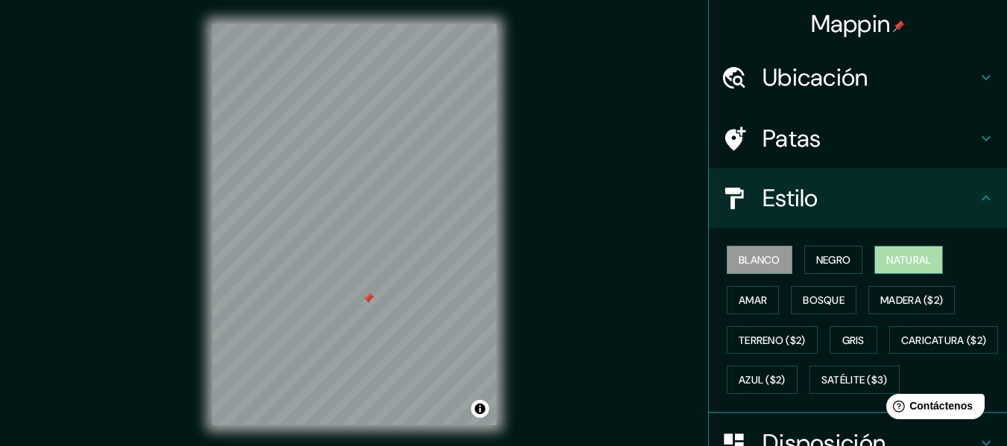
click at [886, 259] on font "Natural" at bounding box center [908, 259] width 45 height 13
click at [809, 130] on font "Patas" at bounding box center [791, 138] width 59 height 31
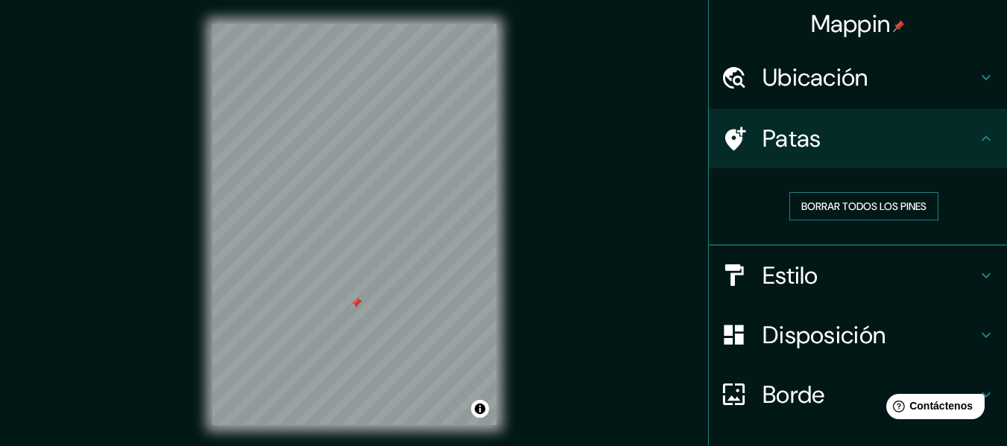
click at [832, 210] on font "Borrar todos los pines" at bounding box center [863, 206] width 125 height 13
click at [823, 129] on h4 "Patas" at bounding box center [869, 139] width 215 height 30
click at [840, 279] on h4 "Estilo" at bounding box center [869, 276] width 215 height 30
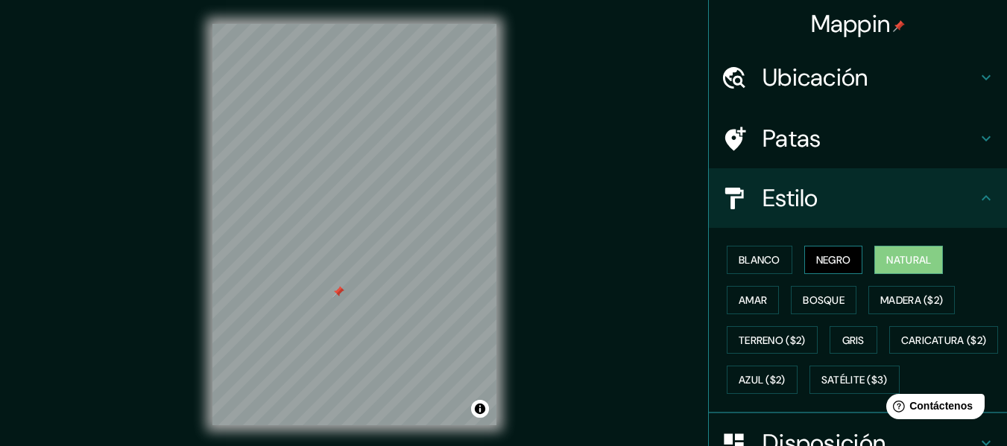
click at [837, 257] on font "Negro" at bounding box center [833, 259] width 35 height 13
click at [751, 261] on font "Blanco" at bounding box center [760, 259] width 42 height 13
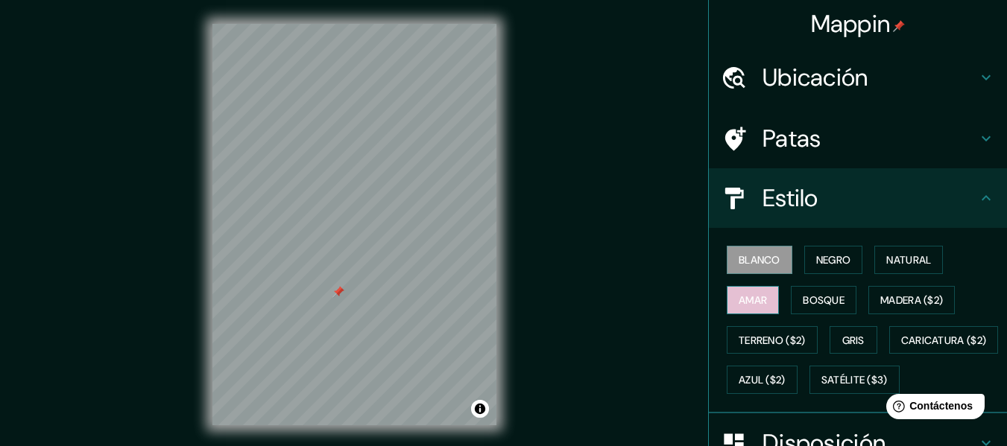
click at [760, 296] on button "Amar" at bounding box center [753, 300] width 52 height 28
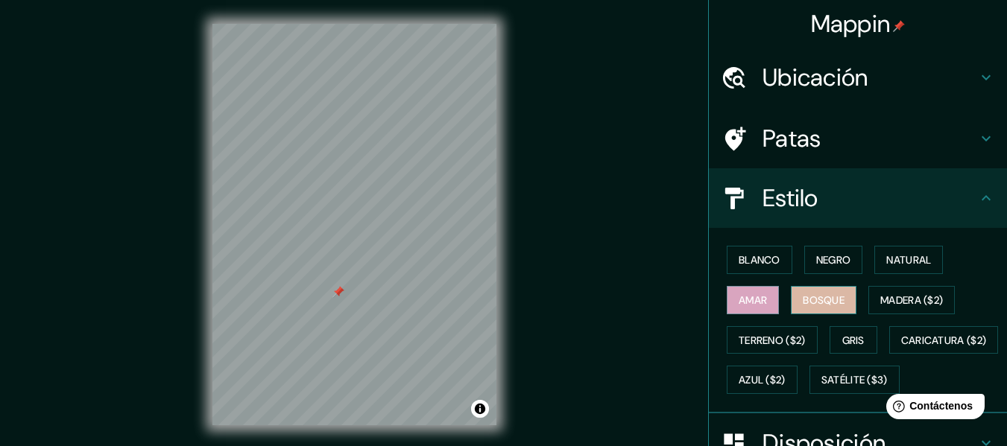
click at [792, 295] on button "Bosque" at bounding box center [824, 300] width 66 height 28
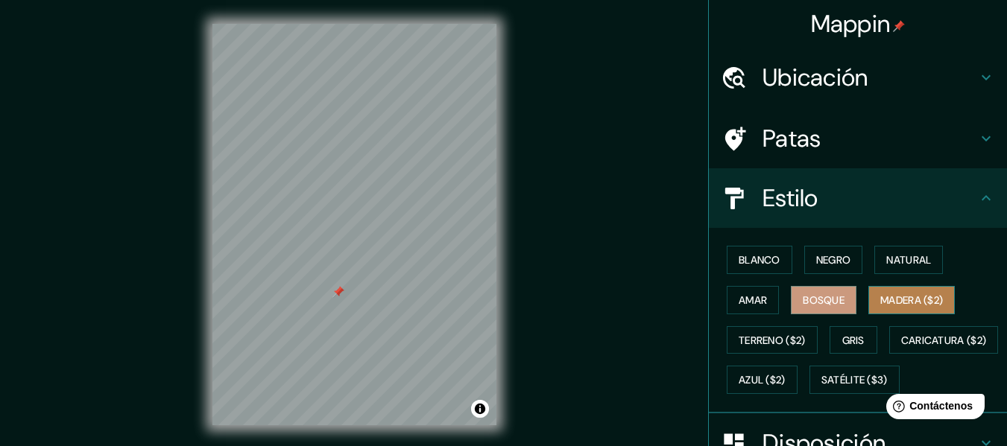
click at [883, 307] on font "Madera ($2)" at bounding box center [911, 300] width 63 height 19
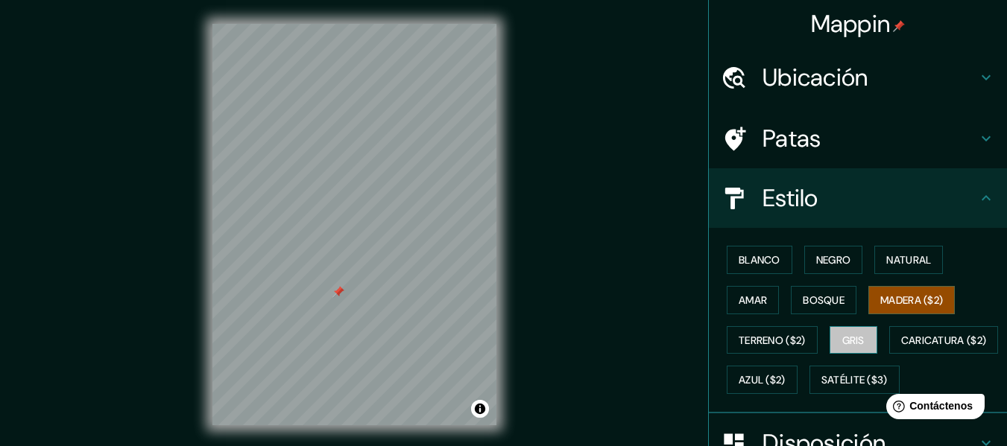
click at [851, 335] on font "Gris" at bounding box center [853, 340] width 22 height 13
click at [891, 297] on font "Madera ($2)" at bounding box center [911, 300] width 63 height 13
click at [765, 343] on font "Terreno ($2)" at bounding box center [772, 340] width 67 height 13
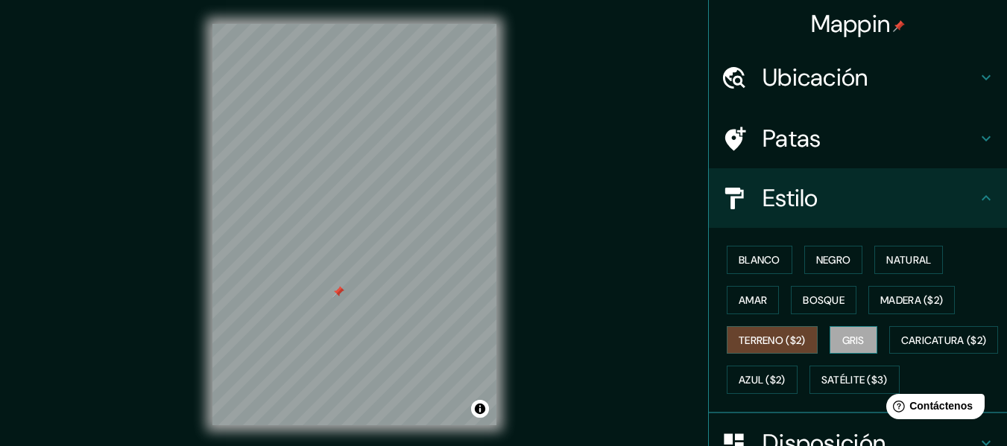
click at [842, 344] on font "Gris" at bounding box center [853, 340] width 22 height 13
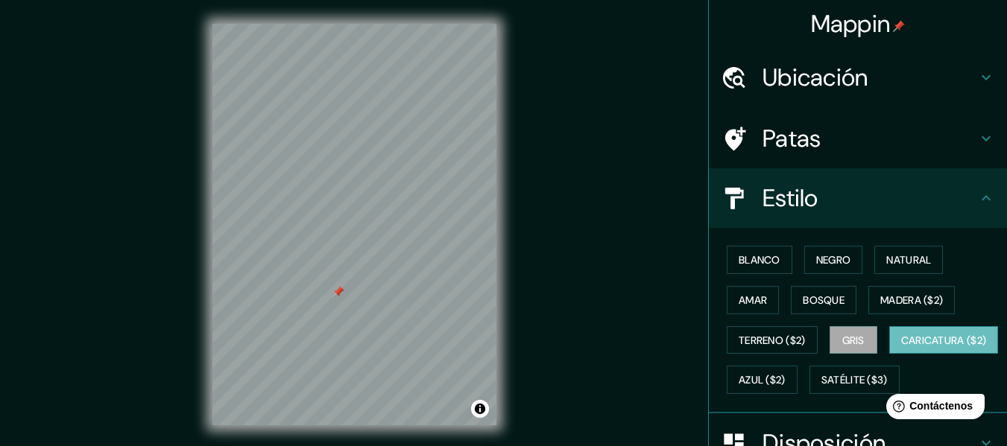
click at [901, 350] on font "Caricatura ($2)" at bounding box center [944, 340] width 86 height 19
click at [870, 364] on div "Blanco Negro Natural Amar Bosque Madera ($2) Terreno ($2) Gris Caricatura ($2) …" at bounding box center [864, 320] width 286 height 160
click at [821, 388] on font "Satélite ($3)" at bounding box center [854, 380] width 66 height 13
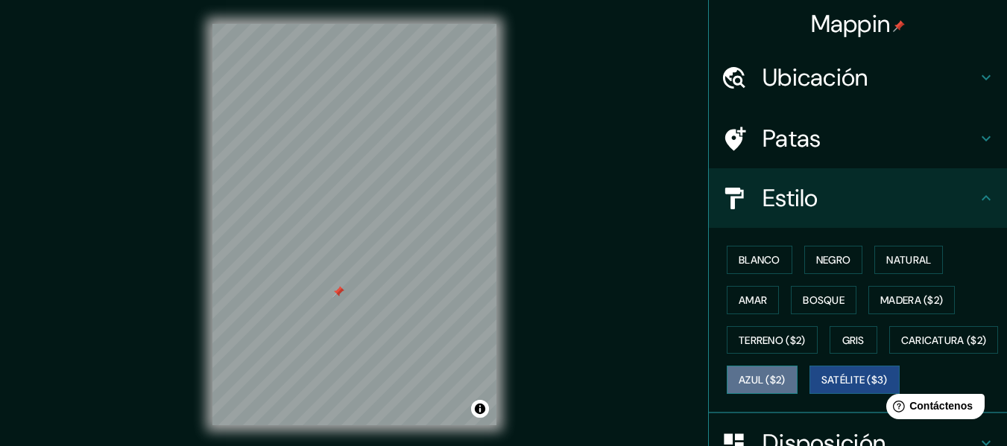
click at [797, 370] on button "Azul ($2)" at bounding box center [762, 380] width 71 height 28
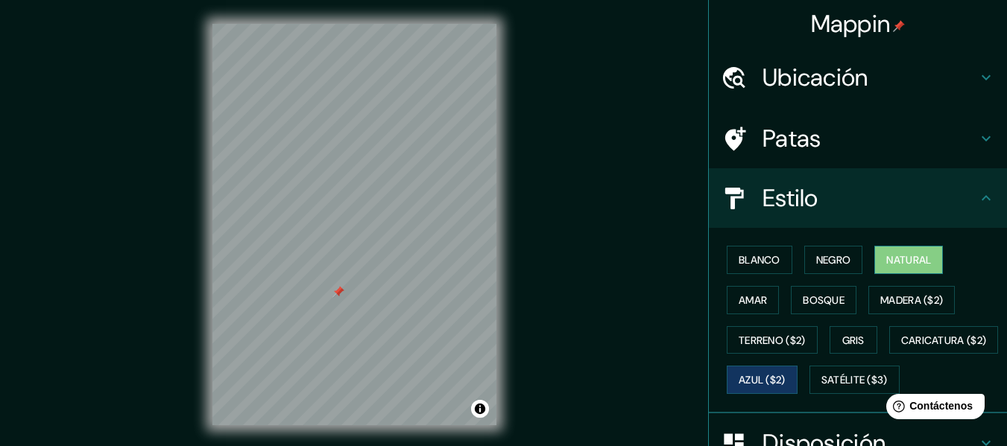
click at [888, 252] on font "Natural" at bounding box center [908, 259] width 45 height 19
click at [822, 253] on font "Negro" at bounding box center [833, 259] width 35 height 19
click at [886, 253] on font "Natural" at bounding box center [908, 259] width 45 height 13
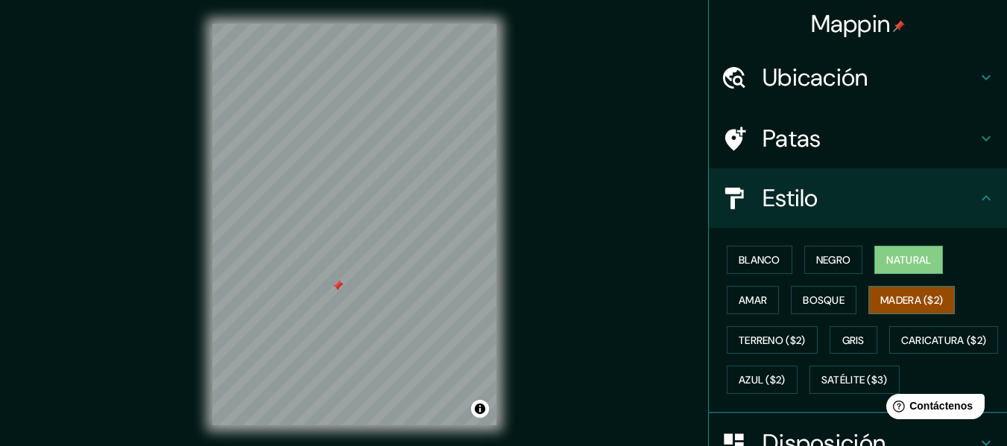
click at [880, 298] on font "Madera ($2)" at bounding box center [911, 300] width 63 height 13
click at [791, 291] on button "Bosque" at bounding box center [824, 300] width 66 height 28
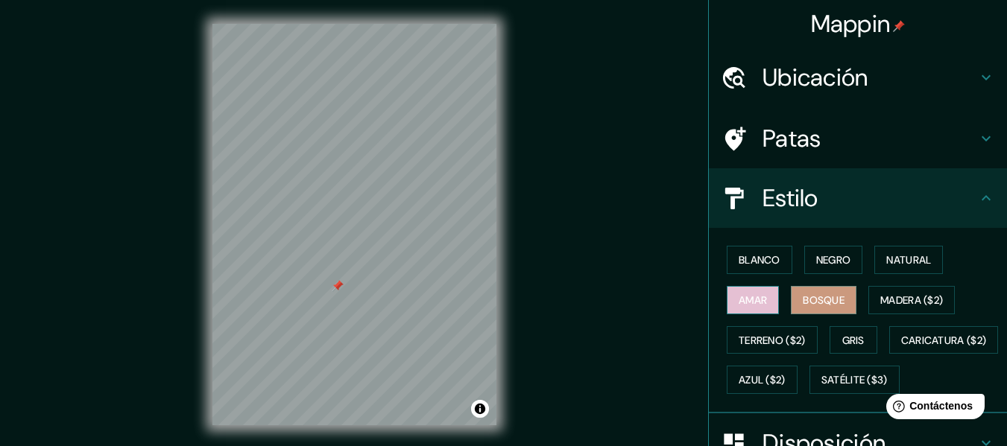
click at [763, 304] on button "Amar" at bounding box center [753, 300] width 52 height 28
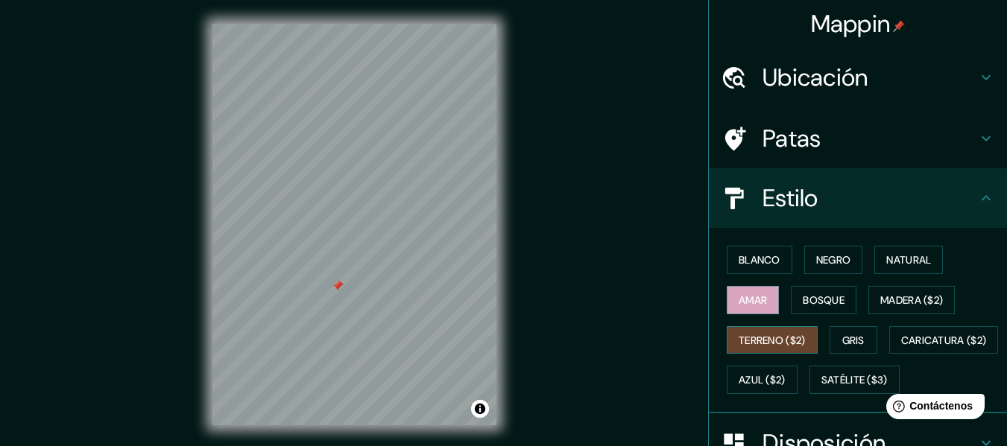
click at [774, 341] on font "Terreno ($2)" at bounding box center [772, 340] width 67 height 13
click at [845, 321] on div "Blanco Negro Natural Amar Bosque Madera ($2) Terreno ($2) Gris Caricatura ($2) …" at bounding box center [864, 320] width 286 height 160
click at [842, 345] on font "Gris" at bounding box center [853, 340] width 22 height 19
click at [768, 332] on font "Terreno ($2)" at bounding box center [772, 340] width 67 height 19
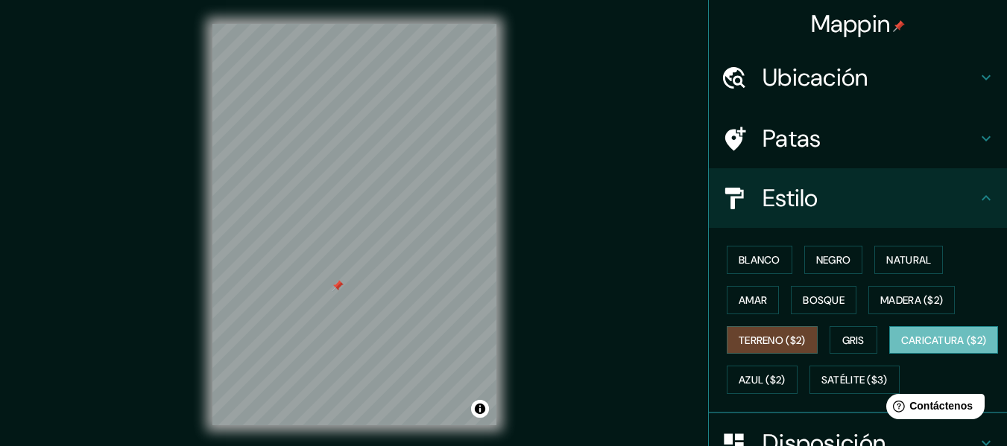
click at [901, 350] on font "Caricatura ($2)" at bounding box center [944, 340] width 86 height 19
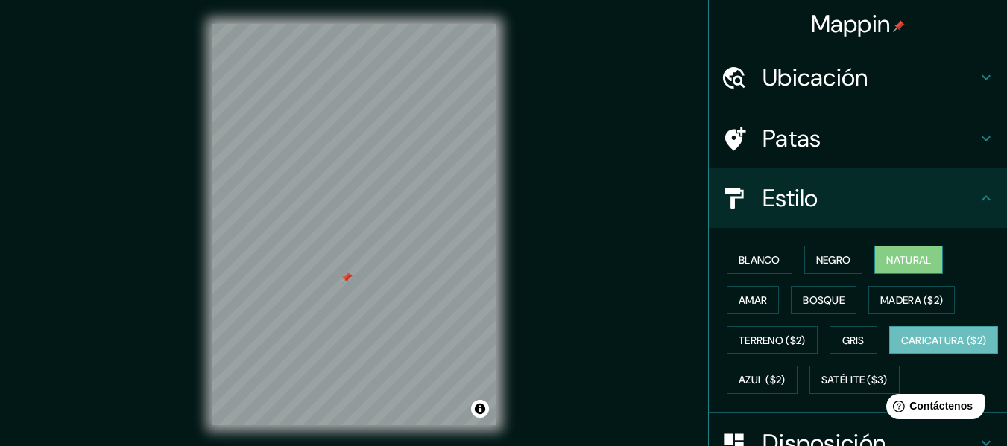
click at [905, 252] on font "Natural" at bounding box center [908, 259] width 45 height 19
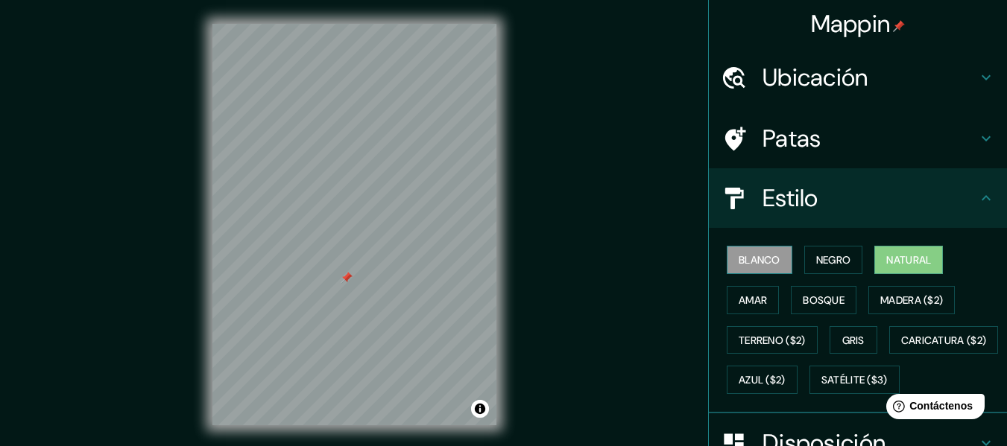
click at [747, 264] on font "Blanco" at bounding box center [760, 259] width 42 height 13
click at [821, 256] on font "Negro" at bounding box center [833, 259] width 35 height 13
click at [886, 253] on font "Natural" at bounding box center [908, 259] width 45 height 13
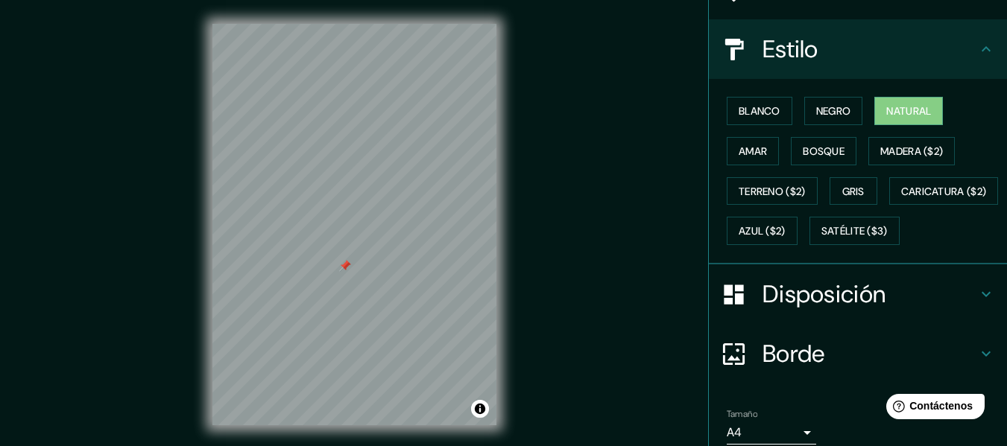
scroll to position [224, 0]
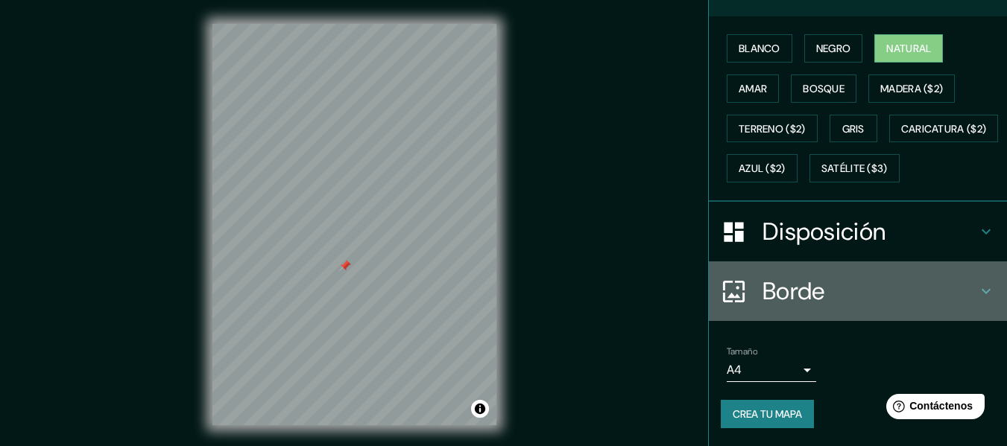
click at [828, 306] on h4 "Borde" at bounding box center [869, 291] width 215 height 30
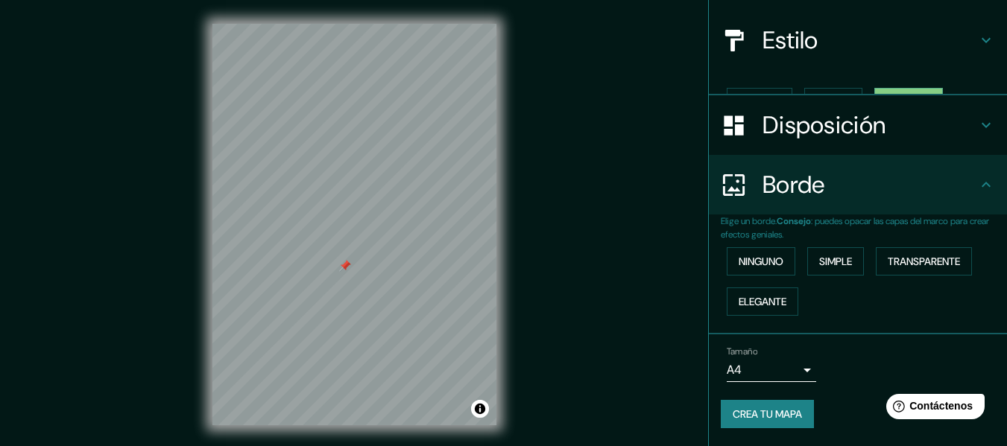
scroll to position [133, 0]
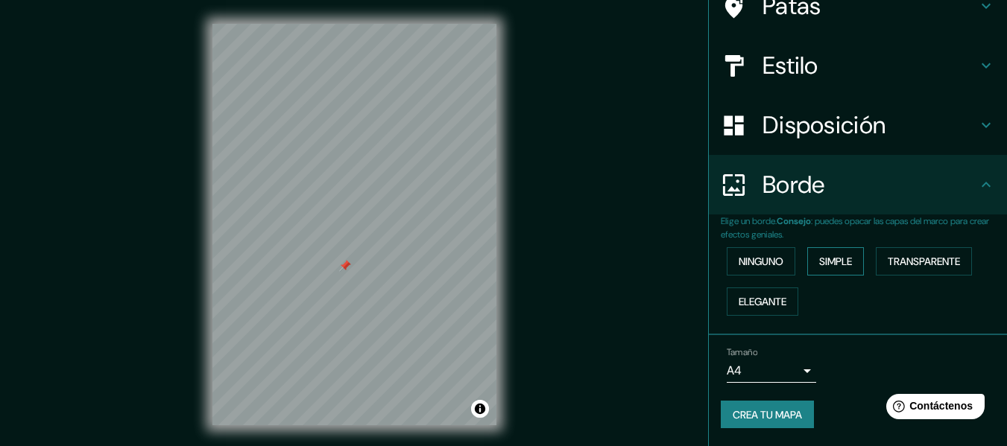
click at [823, 255] on font "Simple" at bounding box center [835, 261] width 33 height 13
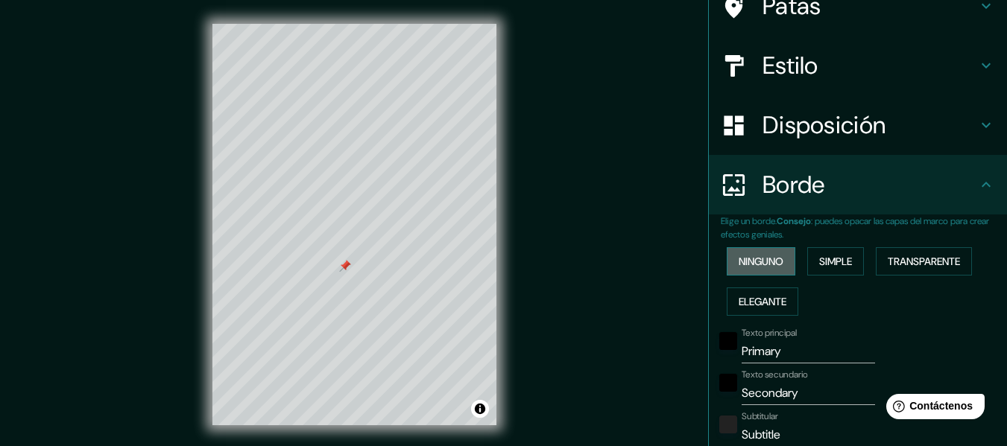
click at [761, 254] on font "Ninguno" at bounding box center [761, 261] width 45 height 19
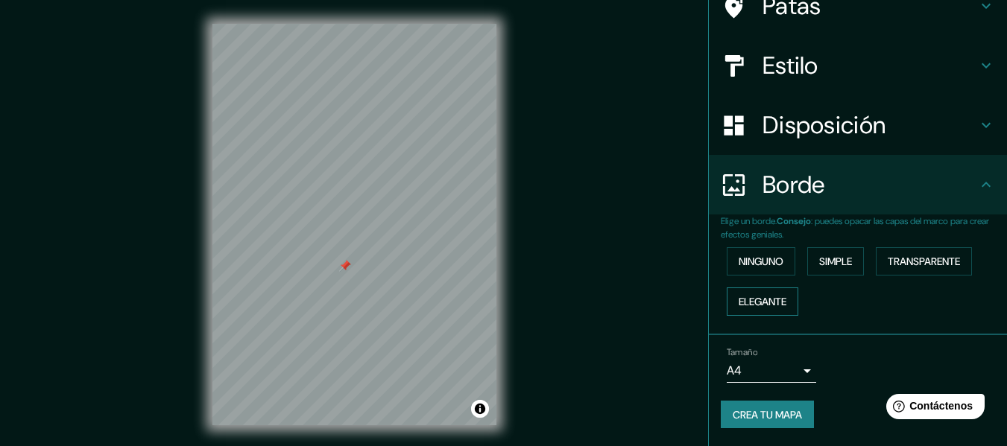
click at [753, 299] on font "Elegante" at bounding box center [763, 301] width 48 height 13
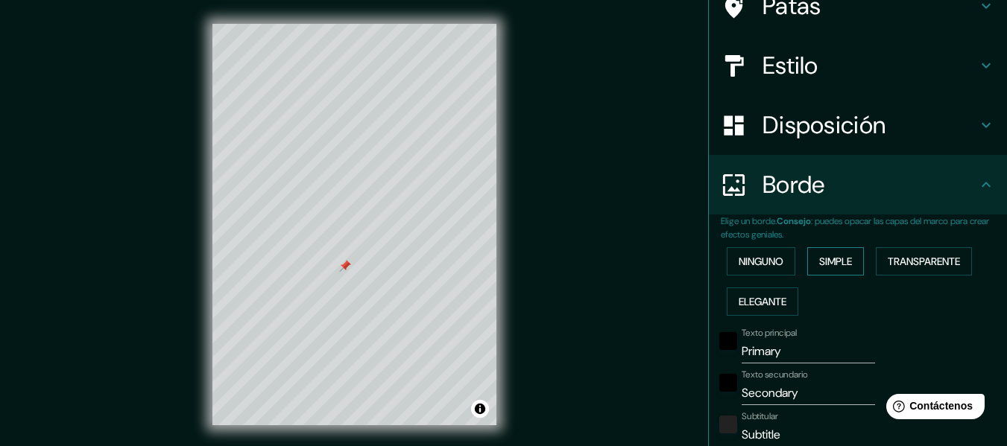
click at [942, 259] on font "Transparente" at bounding box center [924, 261] width 72 height 13
click at [739, 255] on font "Ninguno" at bounding box center [761, 261] width 45 height 13
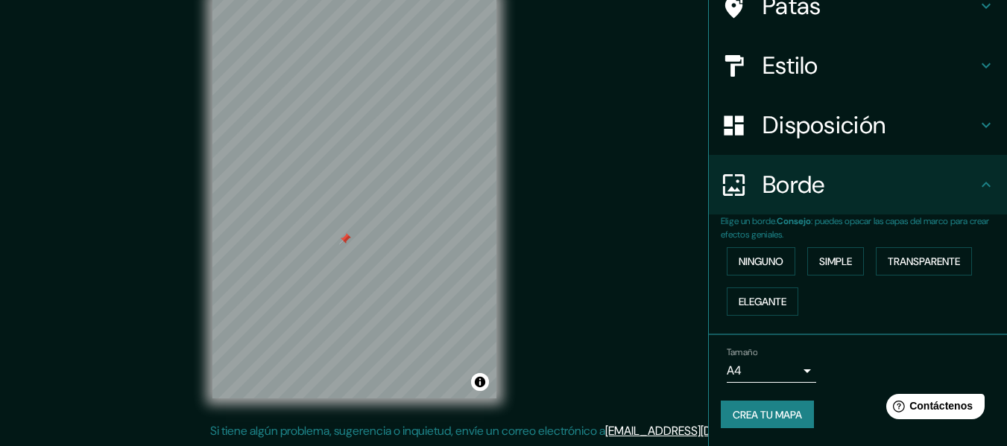
scroll to position [58, 0]
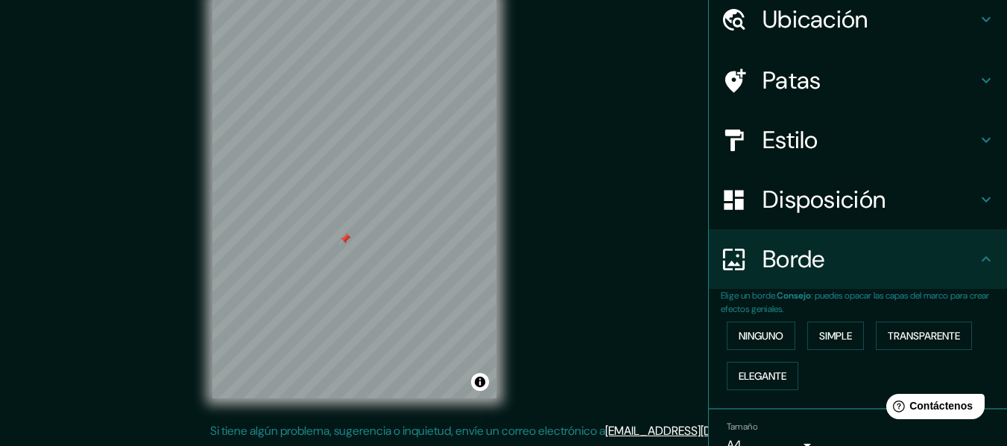
click at [855, 212] on font "Disposición" at bounding box center [823, 199] width 123 height 31
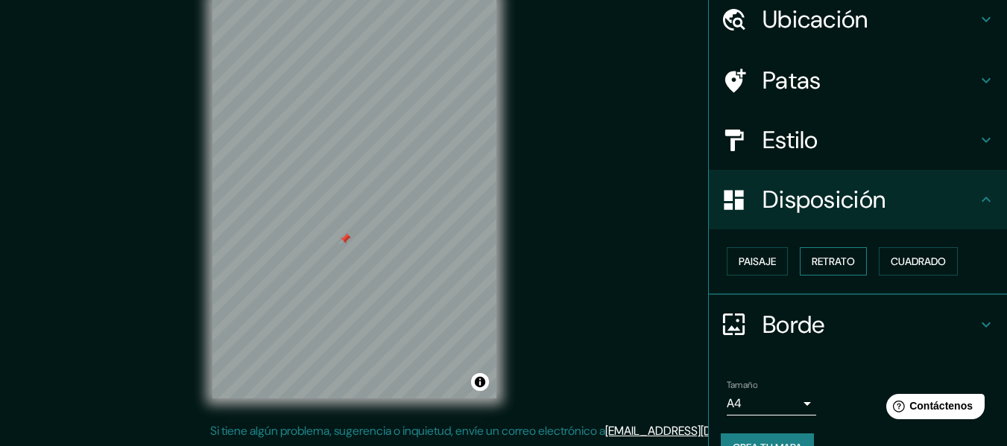
click at [832, 260] on font "Retrato" at bounding box center [833, 261] width 43 height 13
click at [903, 252] on font "Cuadrado" at bounding box center [918, 261] width 55 height 19
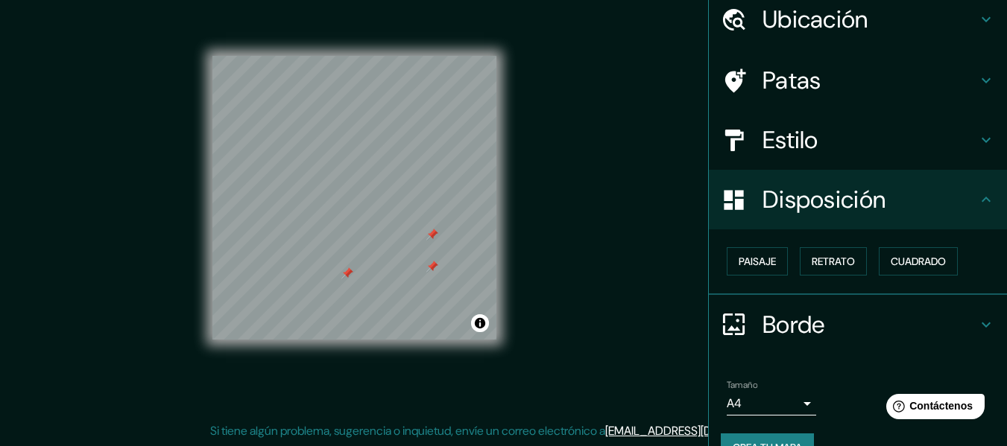
click at [819, 95] on div "Patas" at bounding box center [858, 81] width 298 height 60
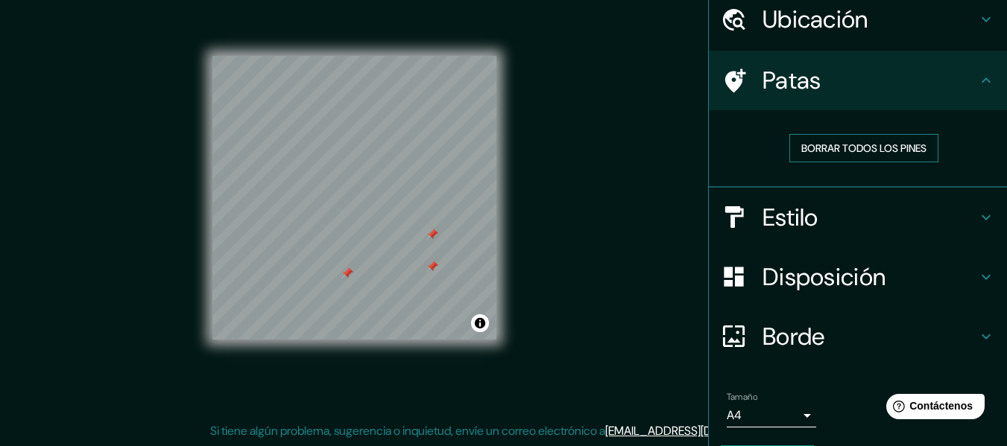
click at [841, 154] on font "Borrar todos los pines" at bounding box center [863, 148] width 125 height 13
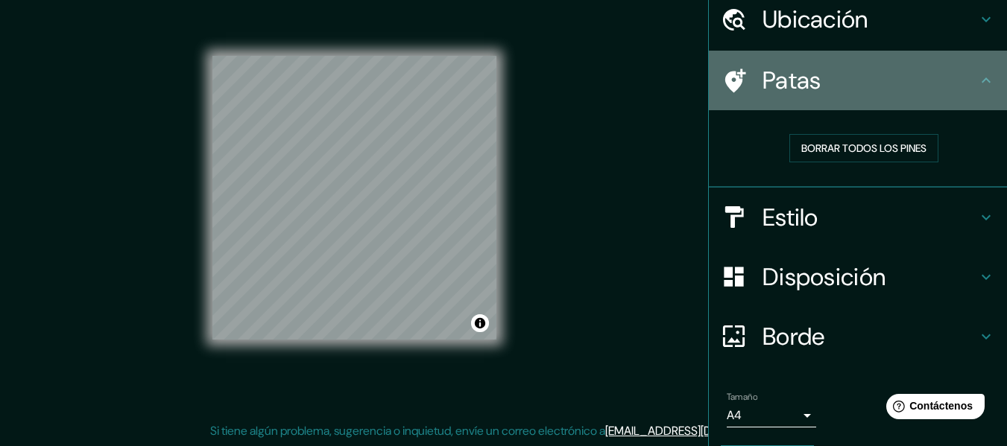
drag, startPoint x: 777, startPoint y: 83, endPoint x: 598, endPoint y: 207, distance: 217.3
click at [774, 83] on font "Patas" at bounding box center [791, 80] width 59 height 31
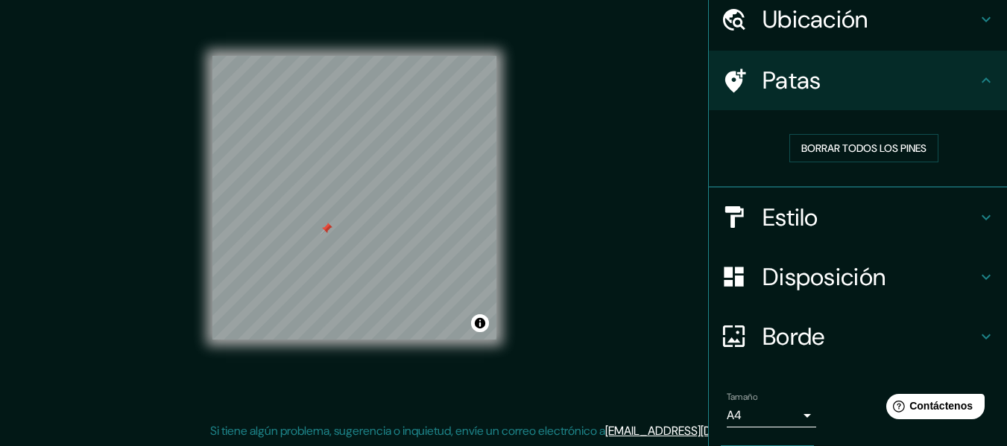
click at [578, 314] on div "Mappin Ubicación [GEOGRAPHIC_DATA], [GEOGRAPHIC_DATA] Patas Borrar todos los pi…" at bounding box center [503, 209] width 1007 height 473
